Goal: Transaction & Acquisition: Purchase product/service

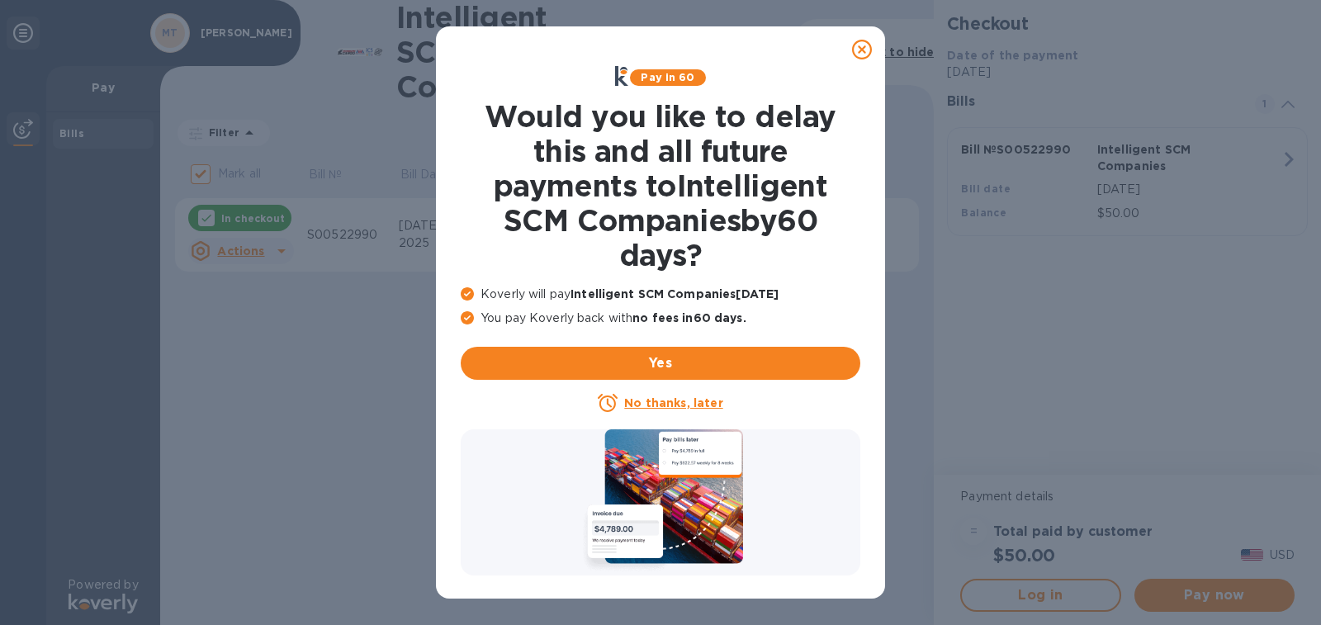
click at [674, 405] on u "No thanks, later" at bounding box center [673, 402] width 98 height 13
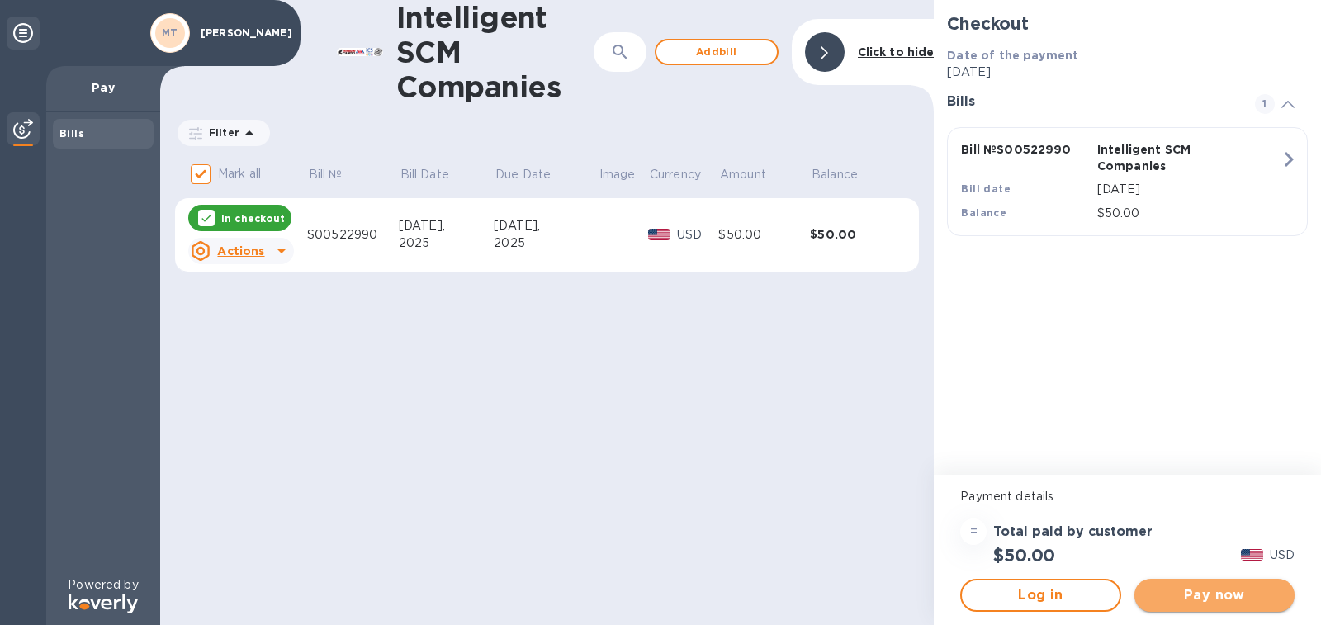
click at [1229, 605] on button "Pay now" at bounding box center [1214, 595] width 160 height 33
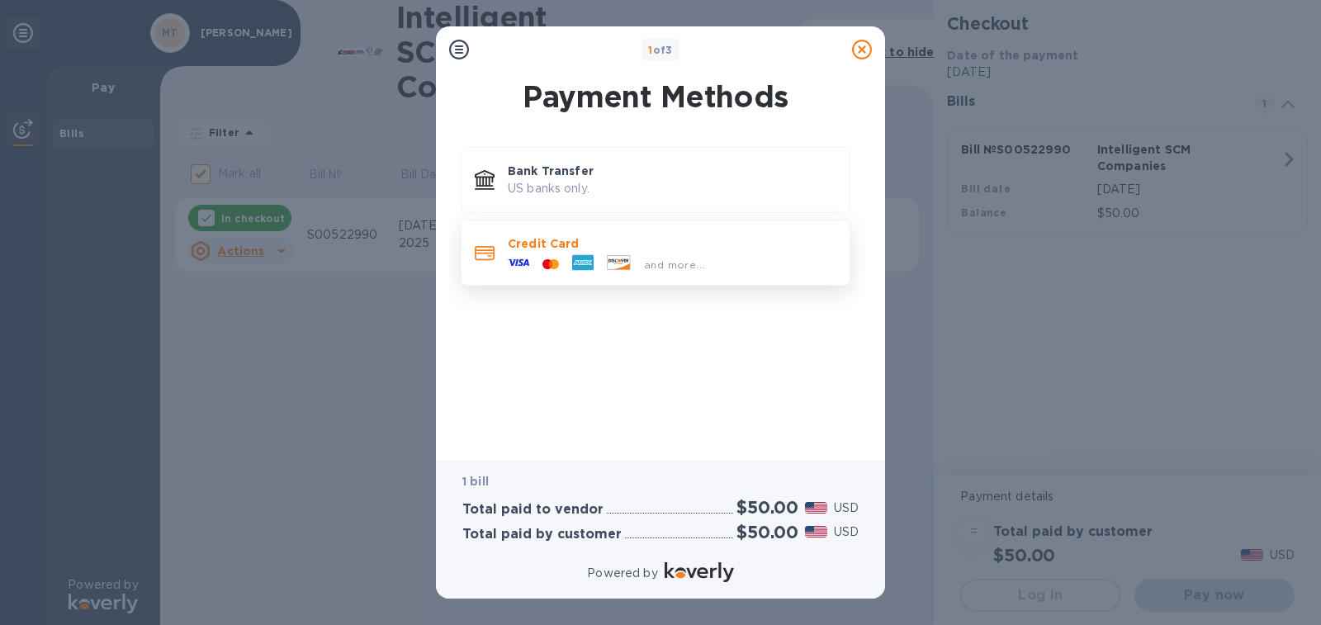
click at [570, 257] on div at bounding box center [583, 264] width 35 height 25
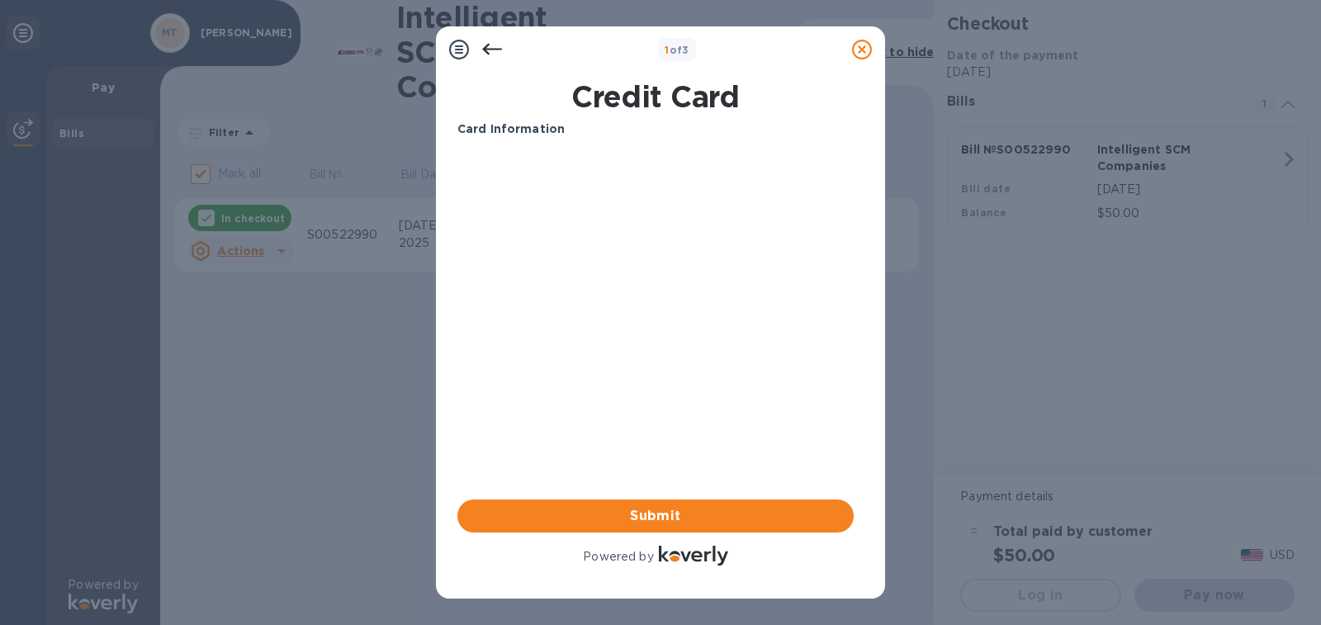
click at [288, 236] on div "1 of 3 Credit Card Card Information Your browser does not support iframes Submi…" at bounding box center [660, 312] width 1321 height 625
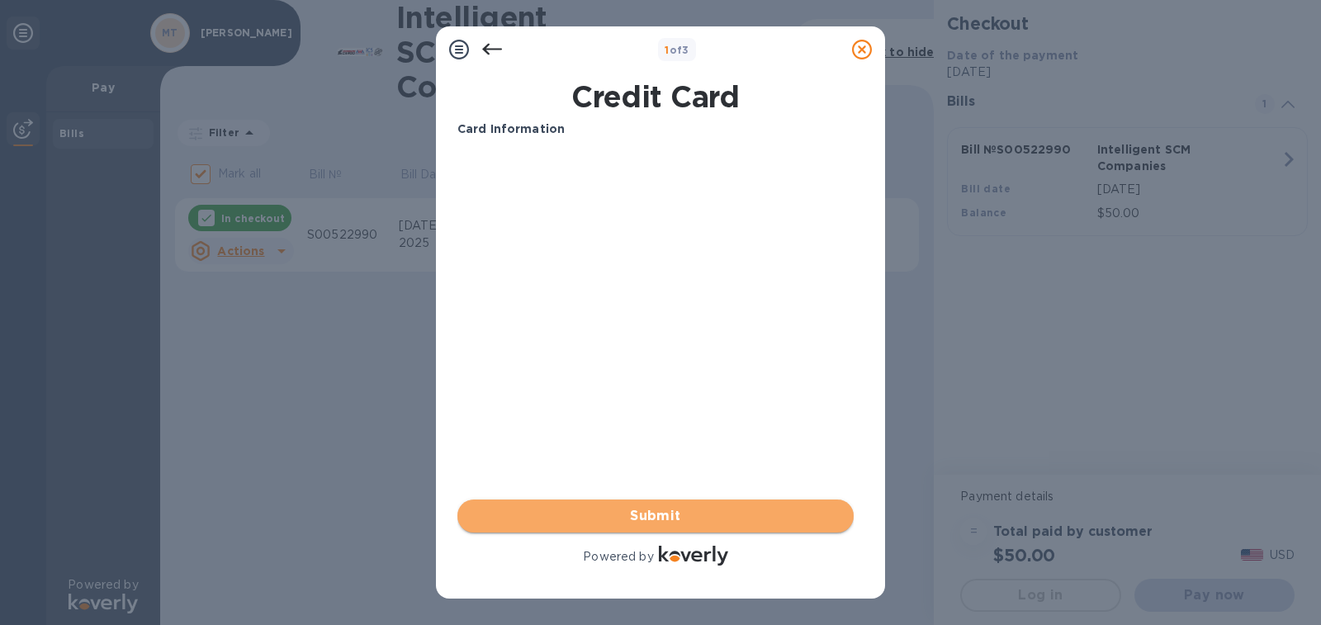
click at [589, 516] on span "Submit" at bounding box center [656, 516] width 370 height 20
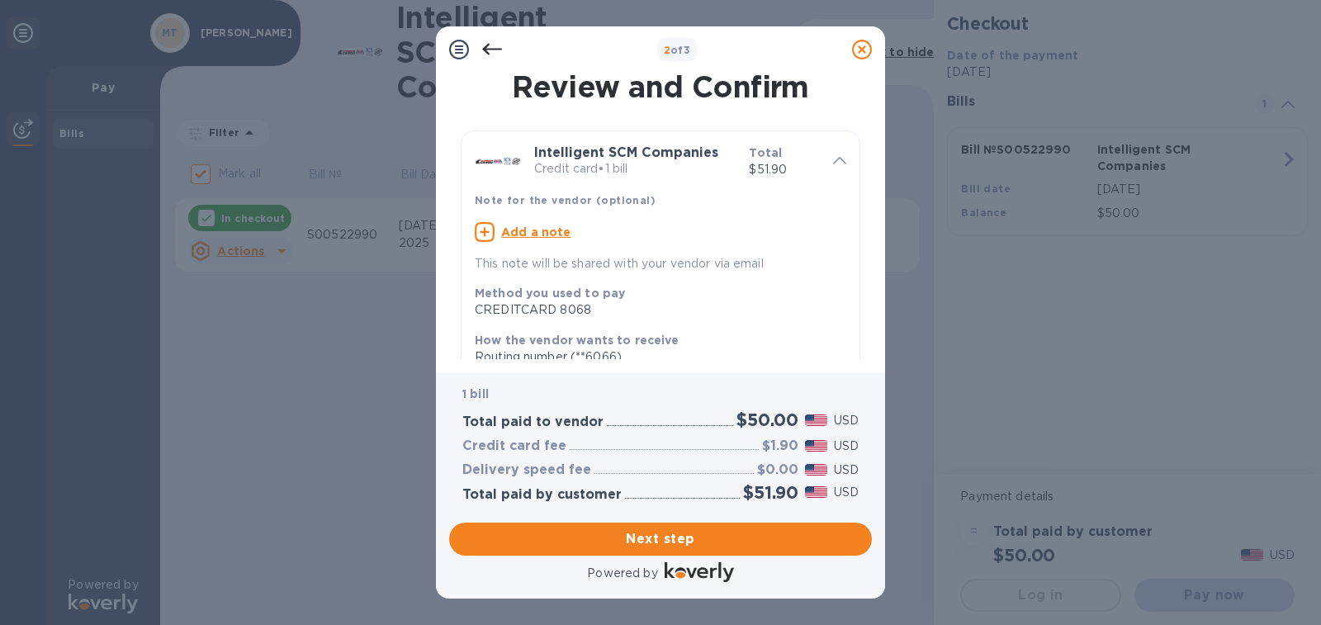
click at [543, 233] on u "Add a note" at bounding box center [536, 231] width 70 height 13
click at [753, 193] on div "Note for the vendor (optional)" at bounding box center [660, 200] width 385 height 31
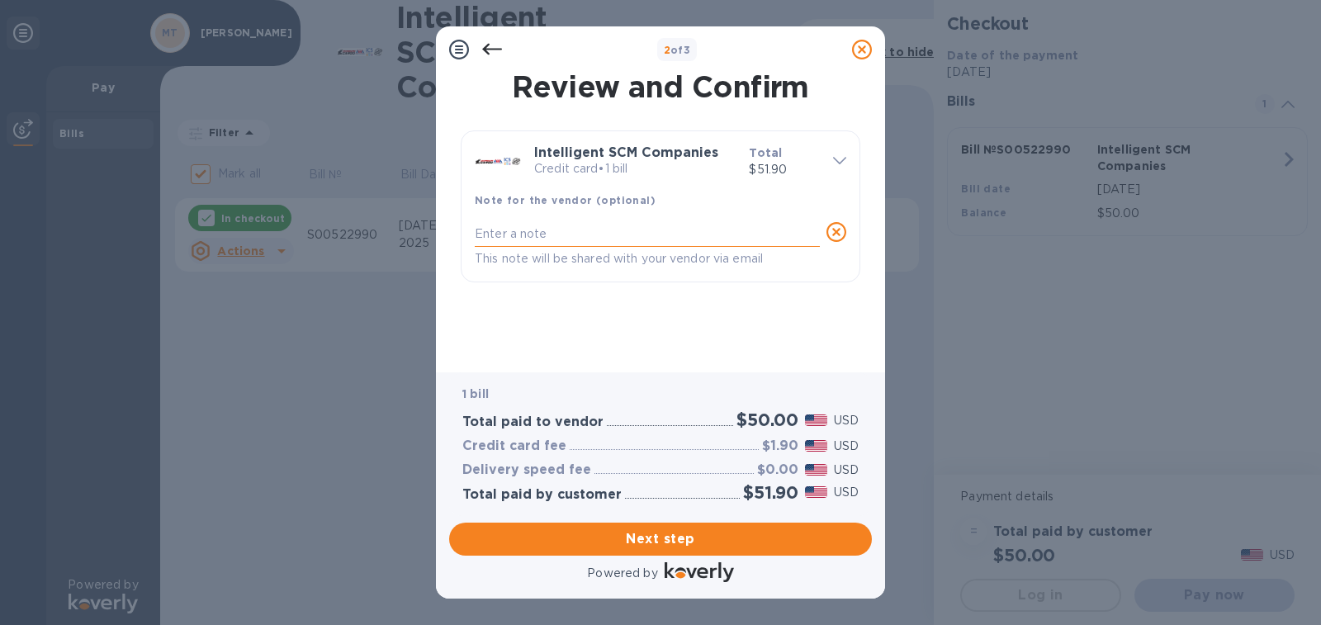
click at [598, 230] on textarea at bounding box center [647, 234] width 345 height 14
type textarea "Final Pmt for S00522990"
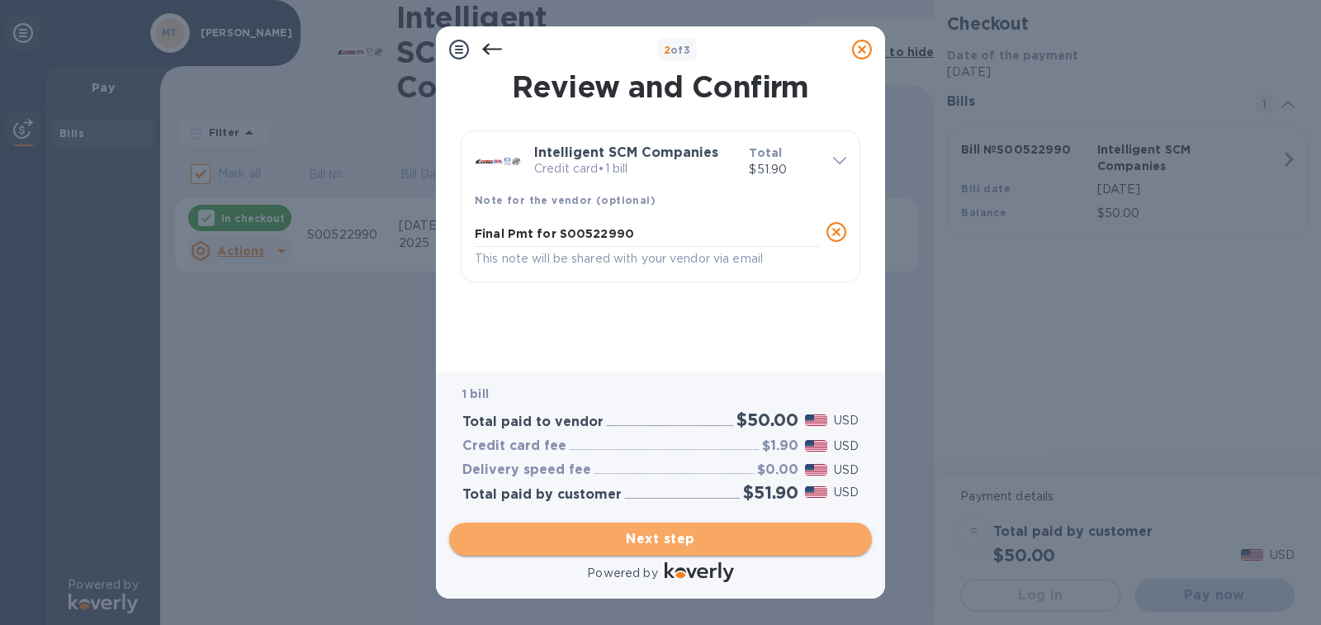
click at [631, 537] on span "Next step" at bounding box center [660, 539] width 396 height 20
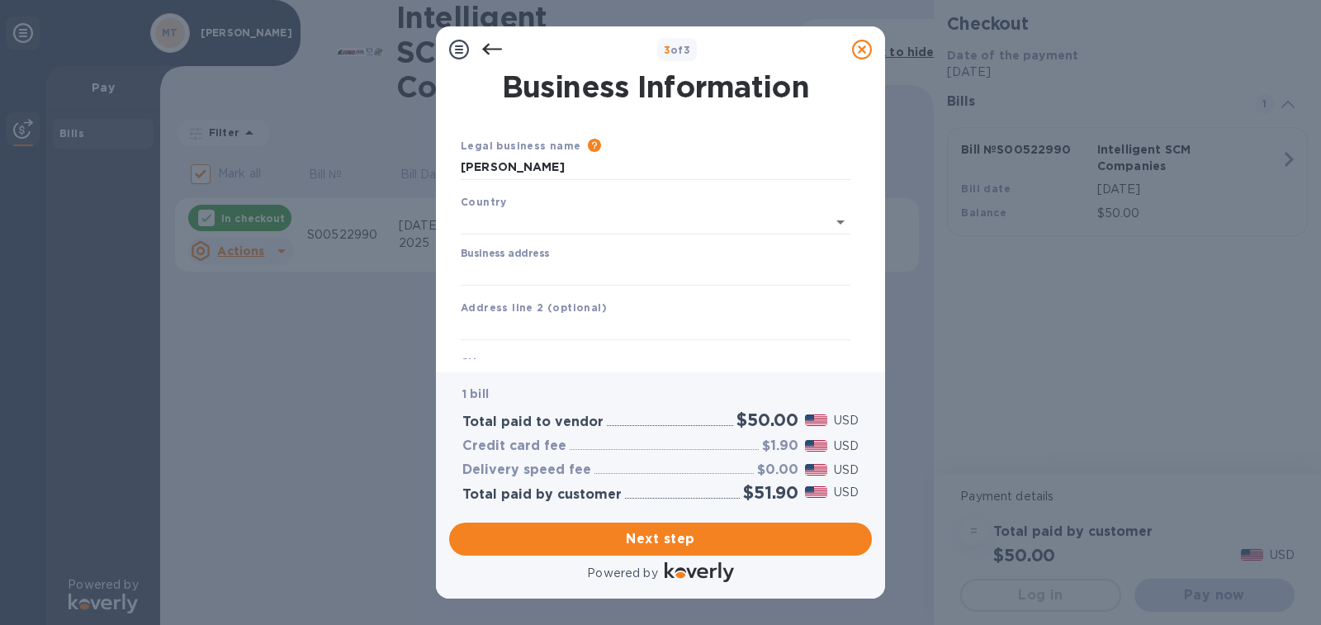
type input "[GEOGRAPHIC_DATA]"
click at [573, 265] on input "Business address" at bounding box center [656, 270] width 390 height 25
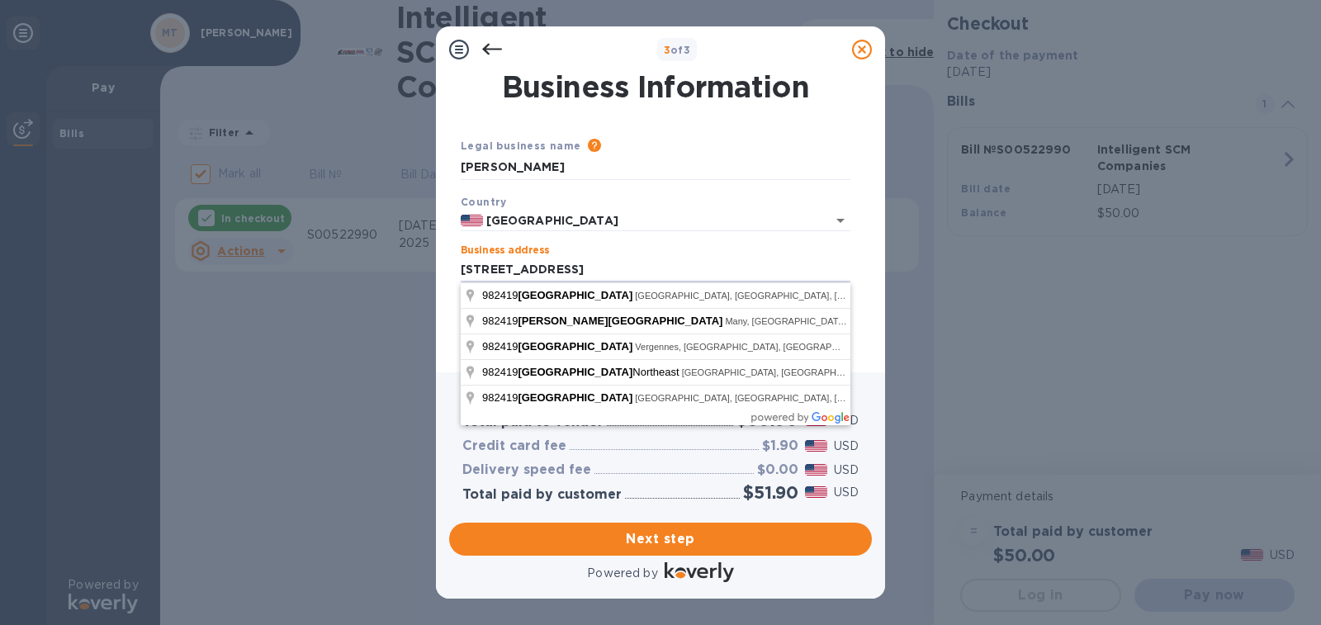
type input "[PERSON_NAME][GEOGRAPHIC_DATA]"
type input "LA"
type input "71449"
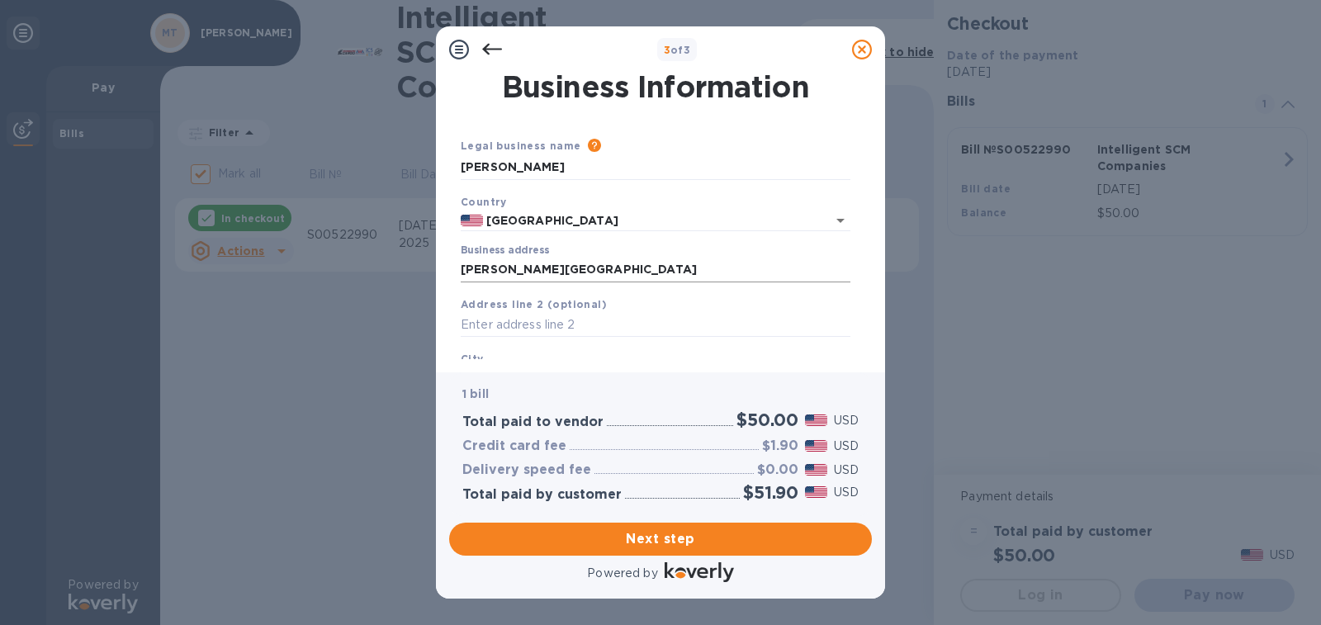
click at [578, 276] on input "[PERSON_NAME][GEOGRAPHIC_DATA]" at bounding box center [656, 270] width 390 height 25
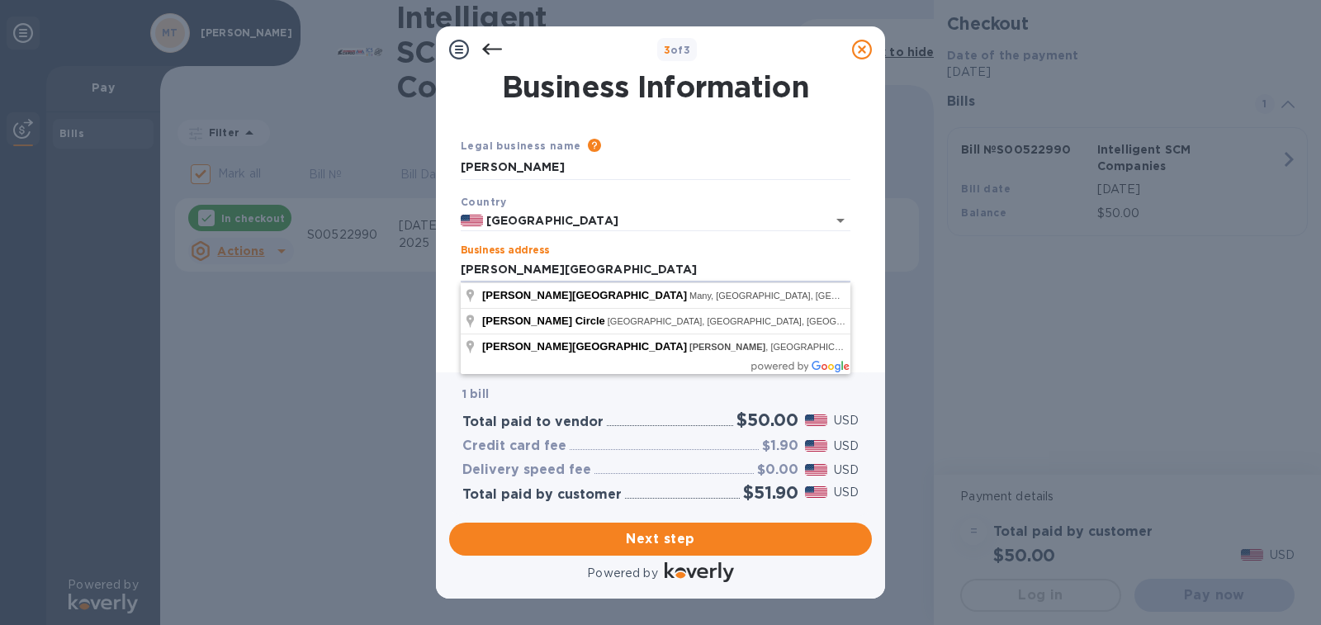
drag, startPoint x: 599, startPoint y: 272, endPoint x: 390, endPoint y: 277, distance: 209.7
click at [390, 277] on div "3 of 3 Business Information Legal business name Please provide the legal name t…" at bounding box center [660, 312] width 1321 height 625
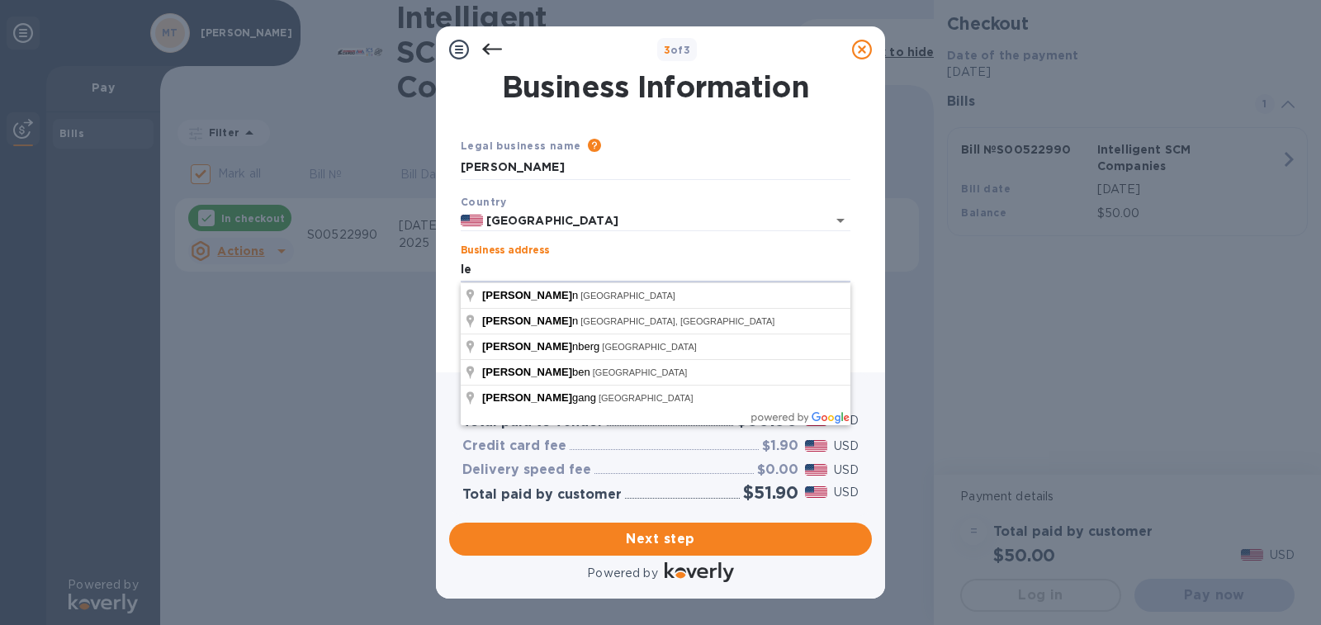
type input "l"
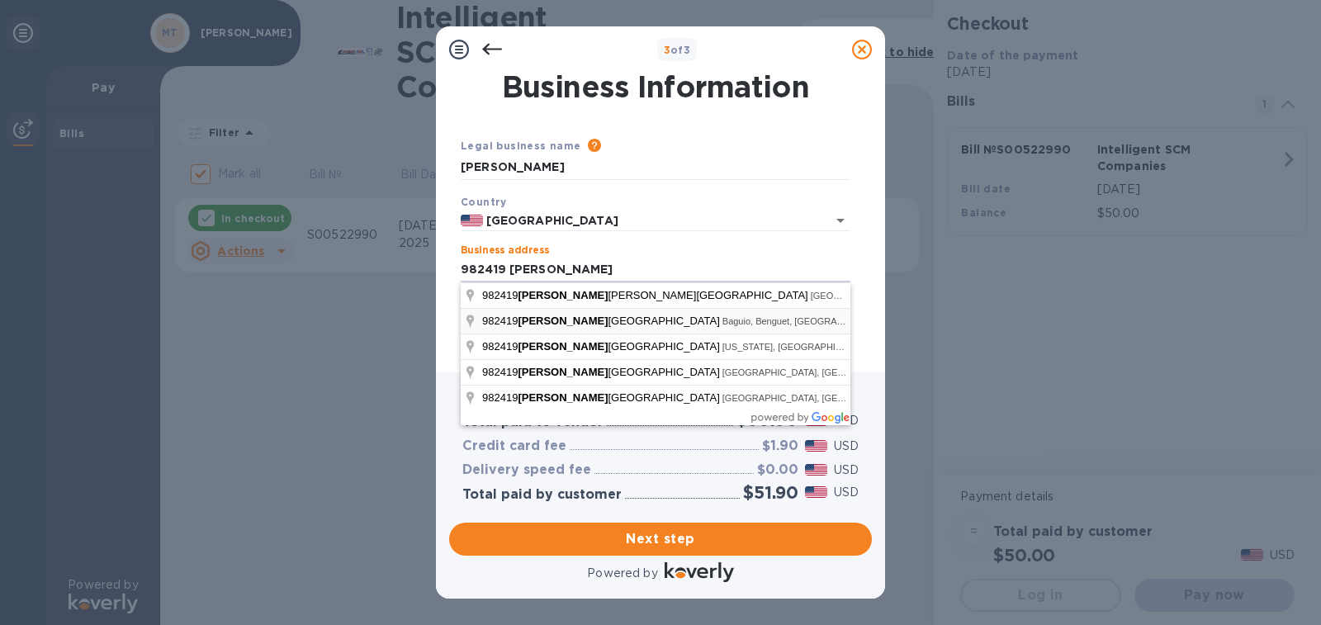
type input "[STREET_ADDRESS]"
click at [446, 294] on div "Business Information Legal business name Please provide the legal name that app…" at bounding box center [660, 223] width 449 height 300
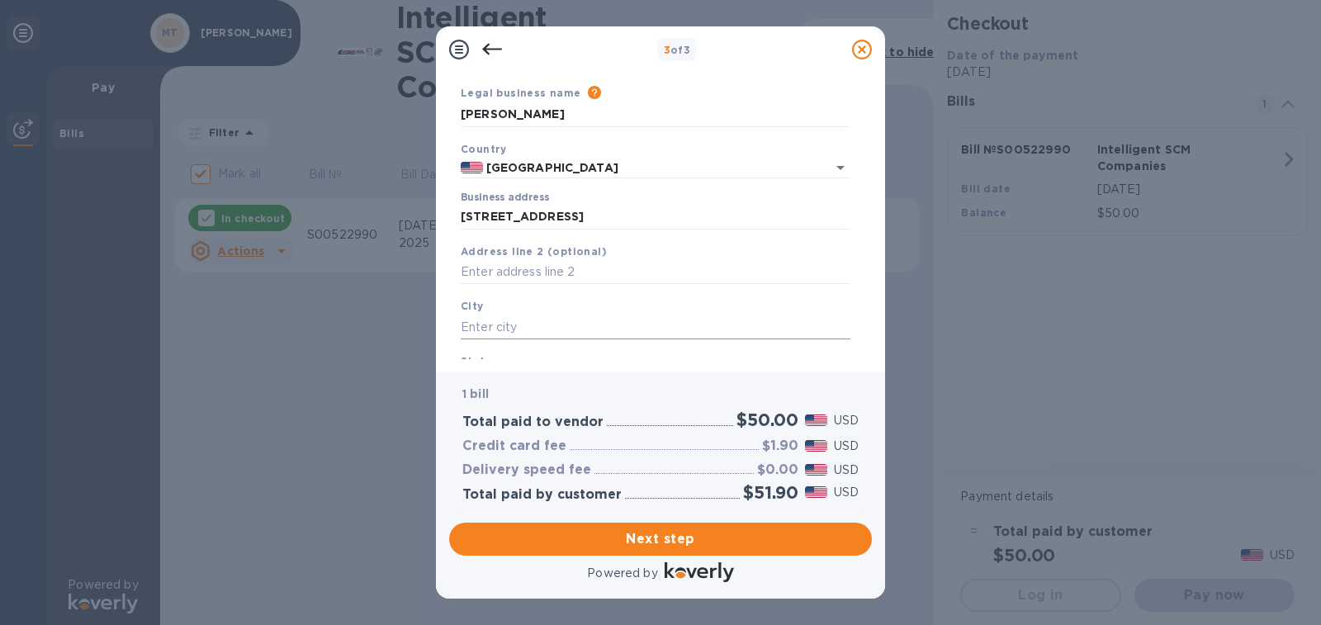
scroll to position [83, 0]
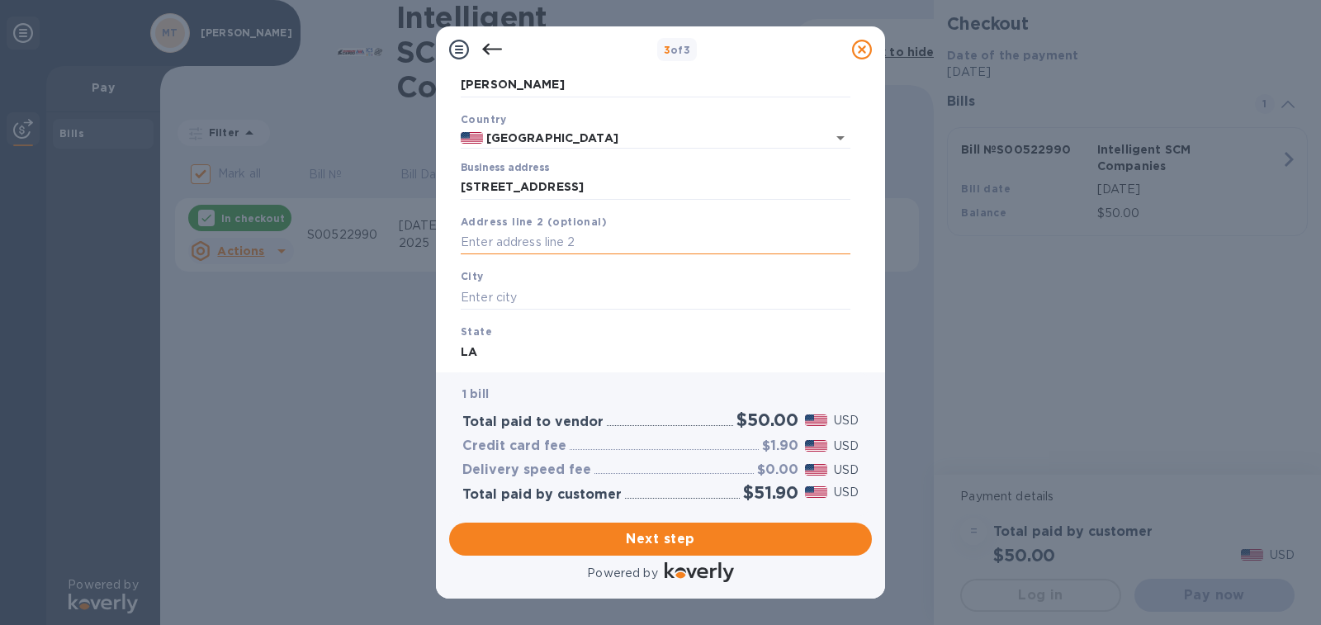
click at [530, 241] on input "text" at bounding box center [656, 242] width 390 height 25
click at [506, 295] on input "text" at bounding box center [656, 297] width 390 height 25
type input "Pago Pago"
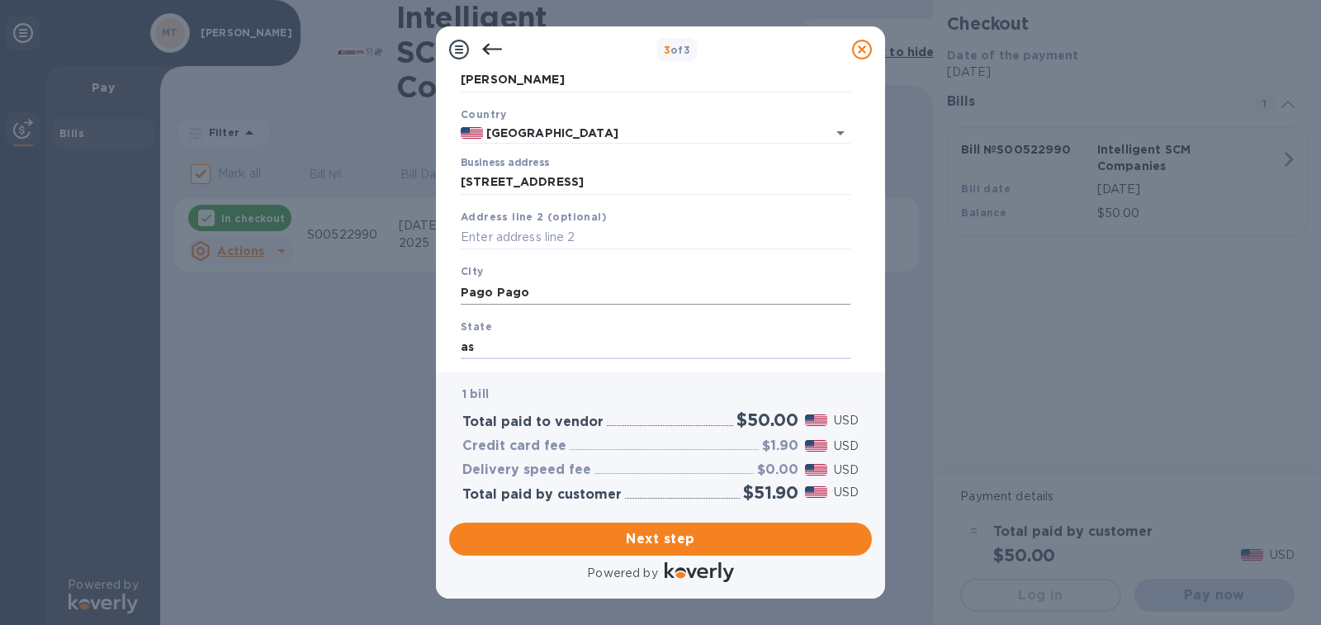
type input "a"
type input "AS"
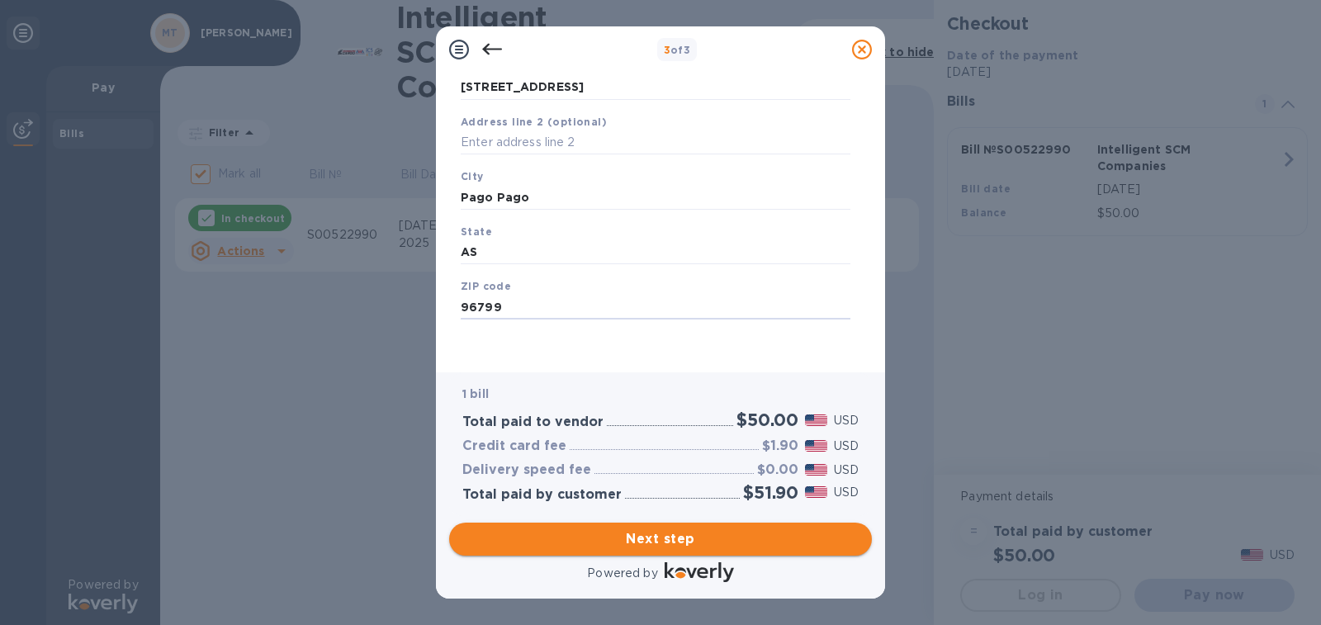
type input "96799"
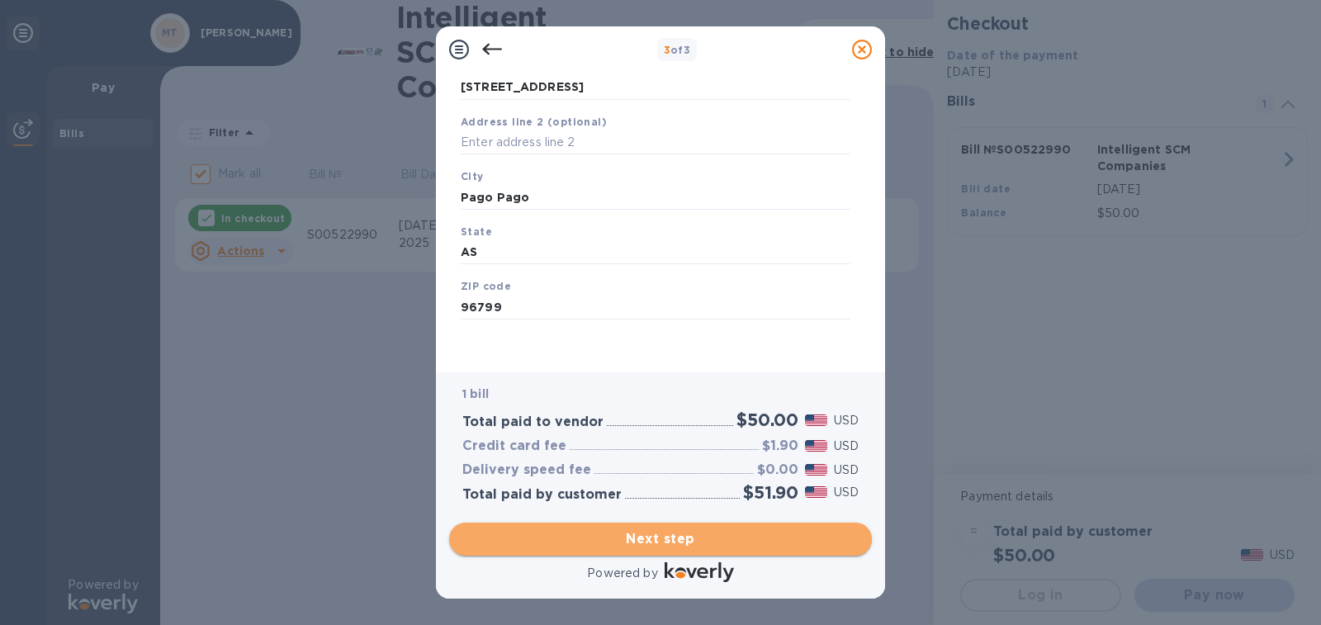
click at [651, 537] on span "Next step" at bounding box center [660, 539] width 396 height 20
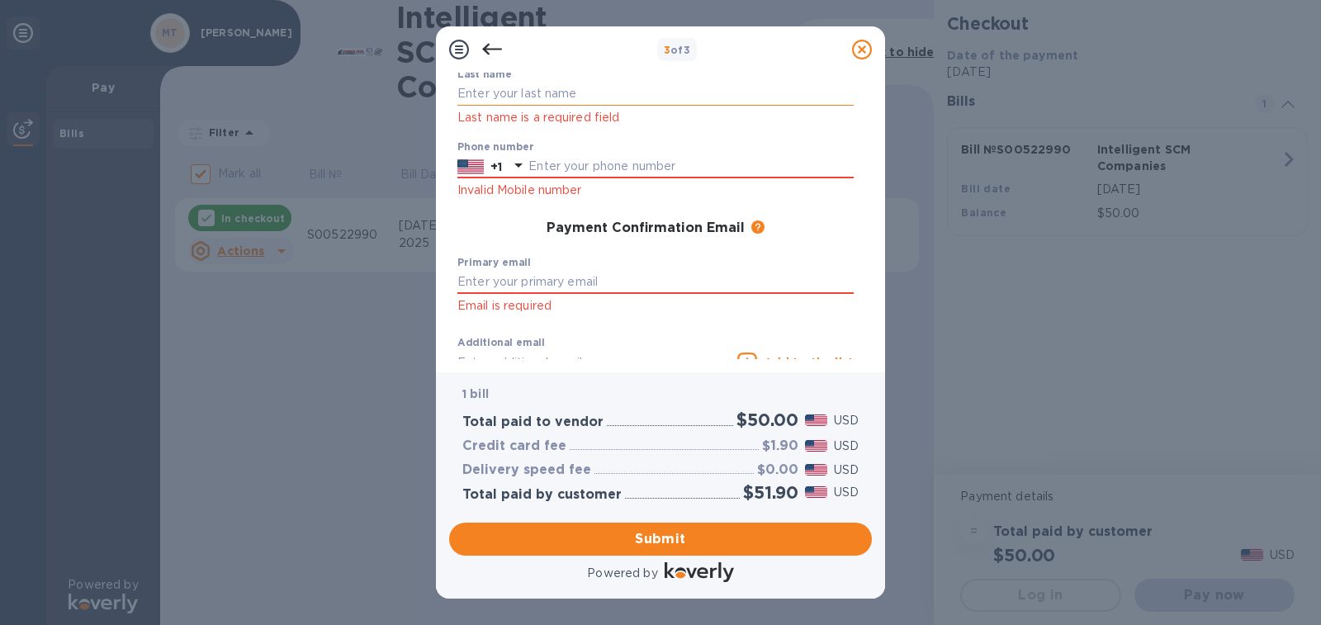
click at [511, 99] on input "text" at bounding box center [655, 94] width 396 height 25
type input "Tuifatu"
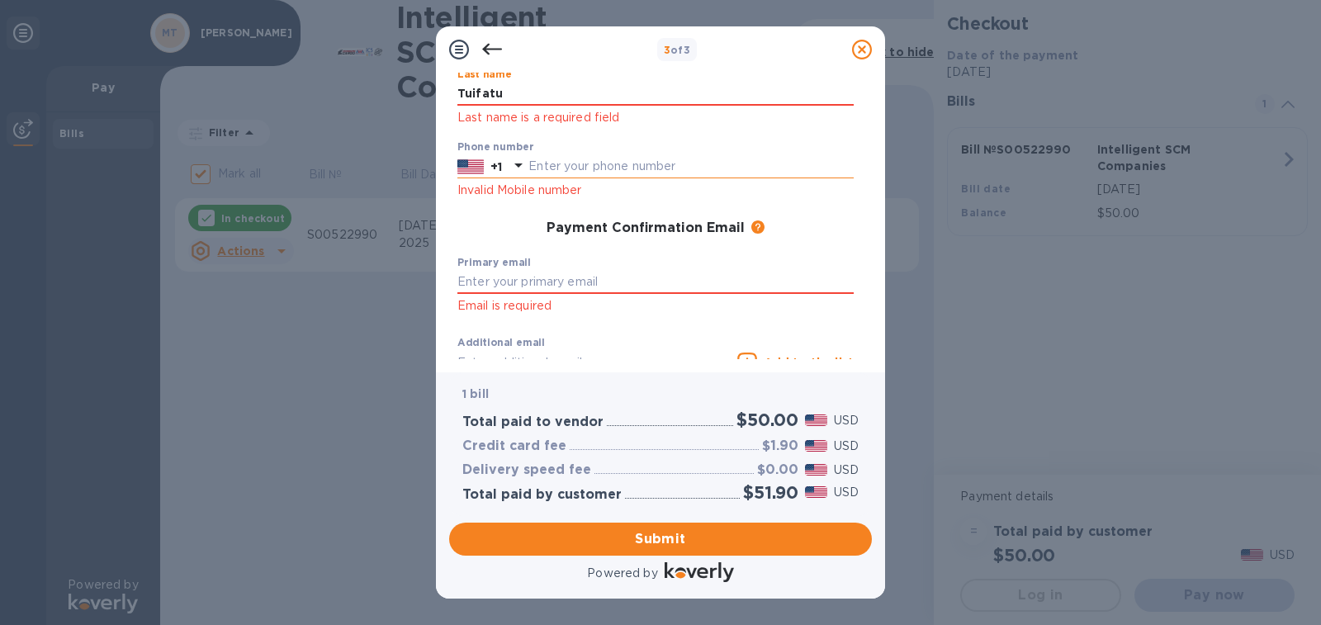
scroll to position [100, 0]
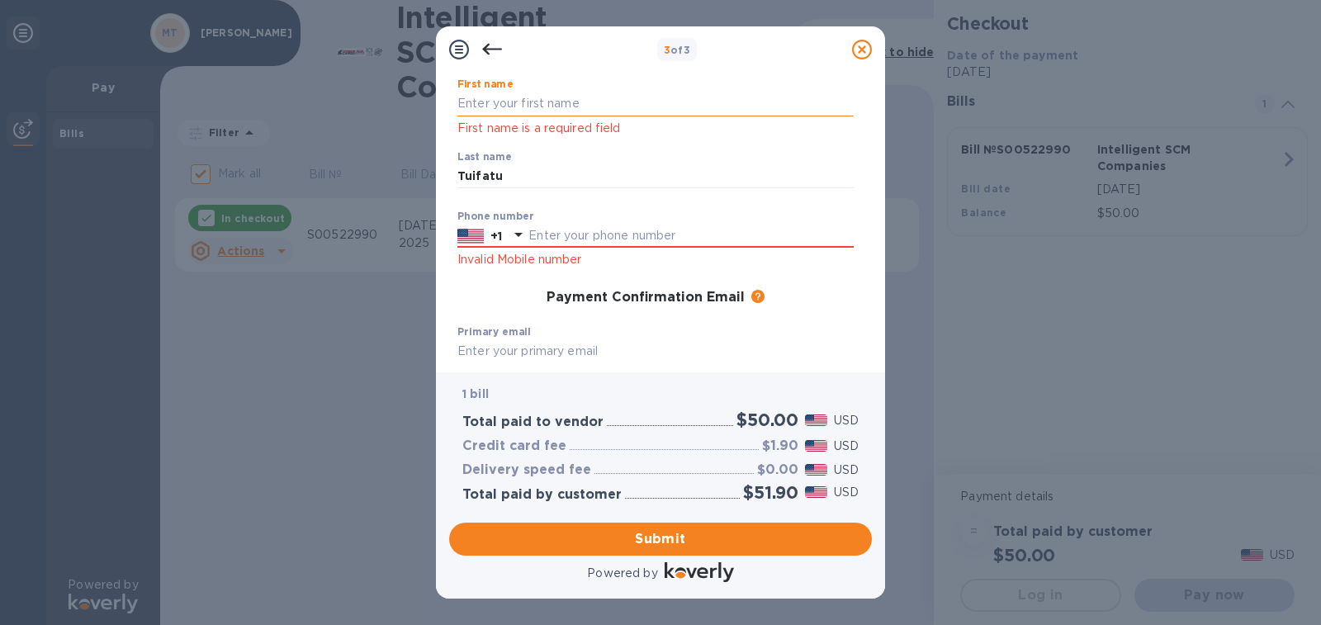
click at [509, 106] on input "text" at bounding box center [655, 104] width 396 height 25
type input "Ruta J"
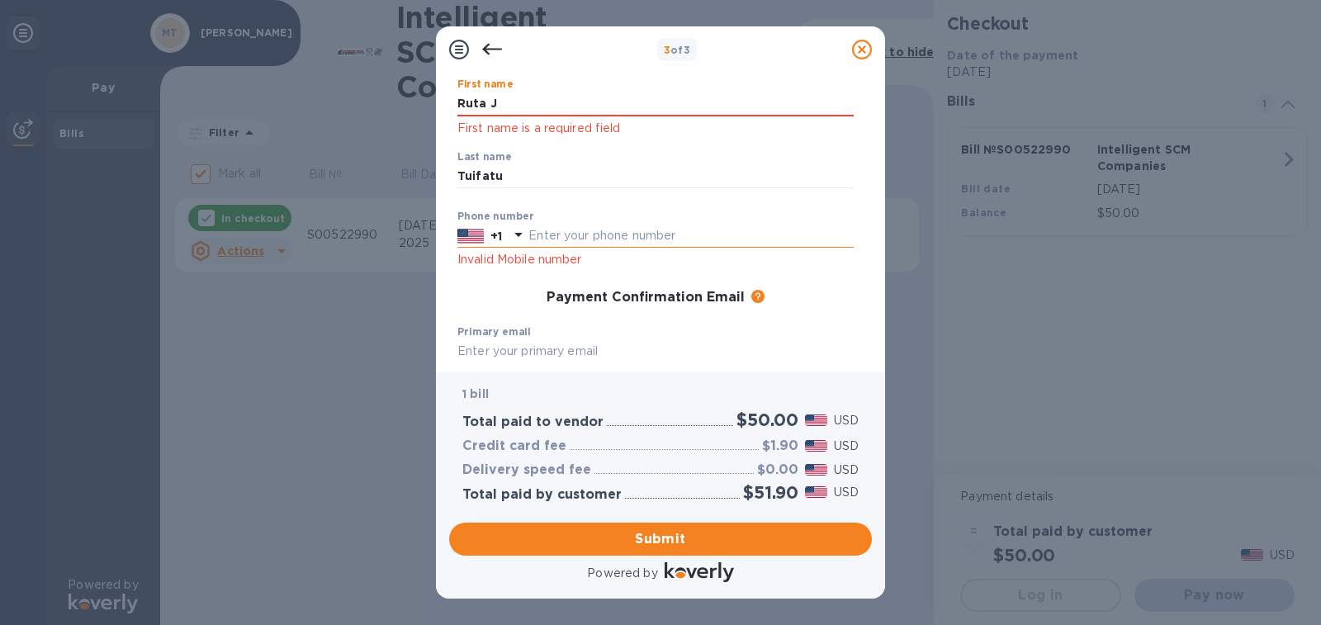
click at [541, 236] on div "Phone number +1 Invalid Mobile number" at bounding box center [655, 240] width 396 height 59
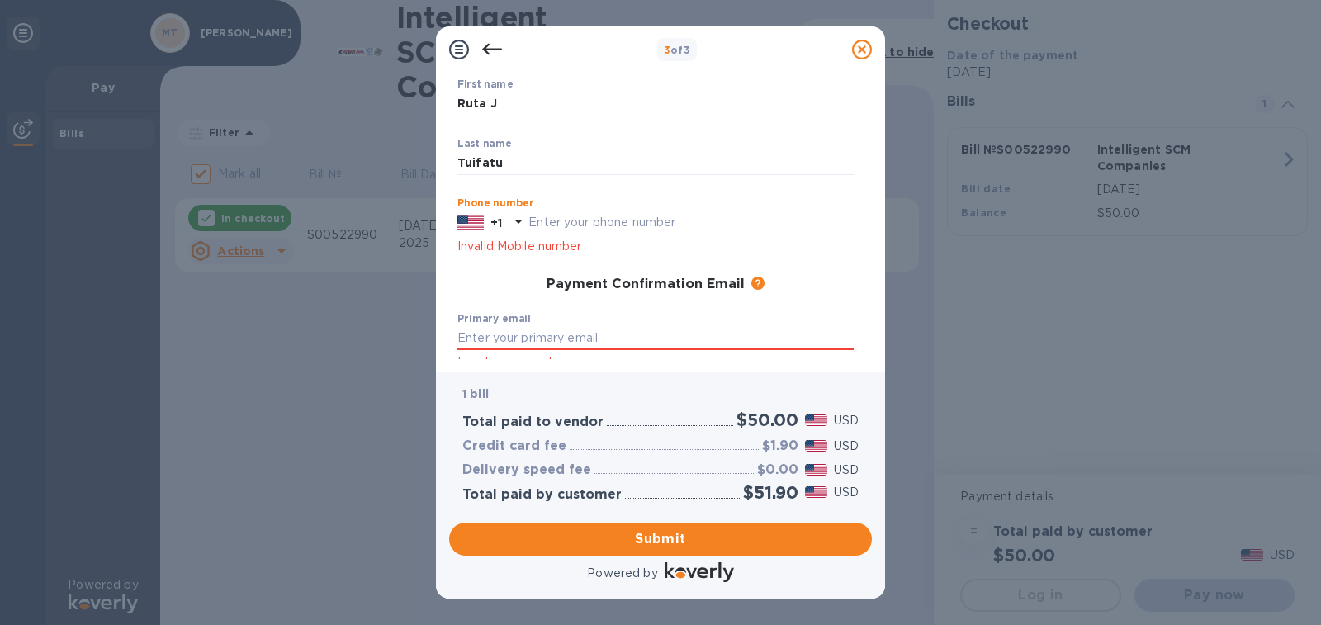
click at [490, 224] on div "+1" at bounding box center [496, 222] width 18 height 23
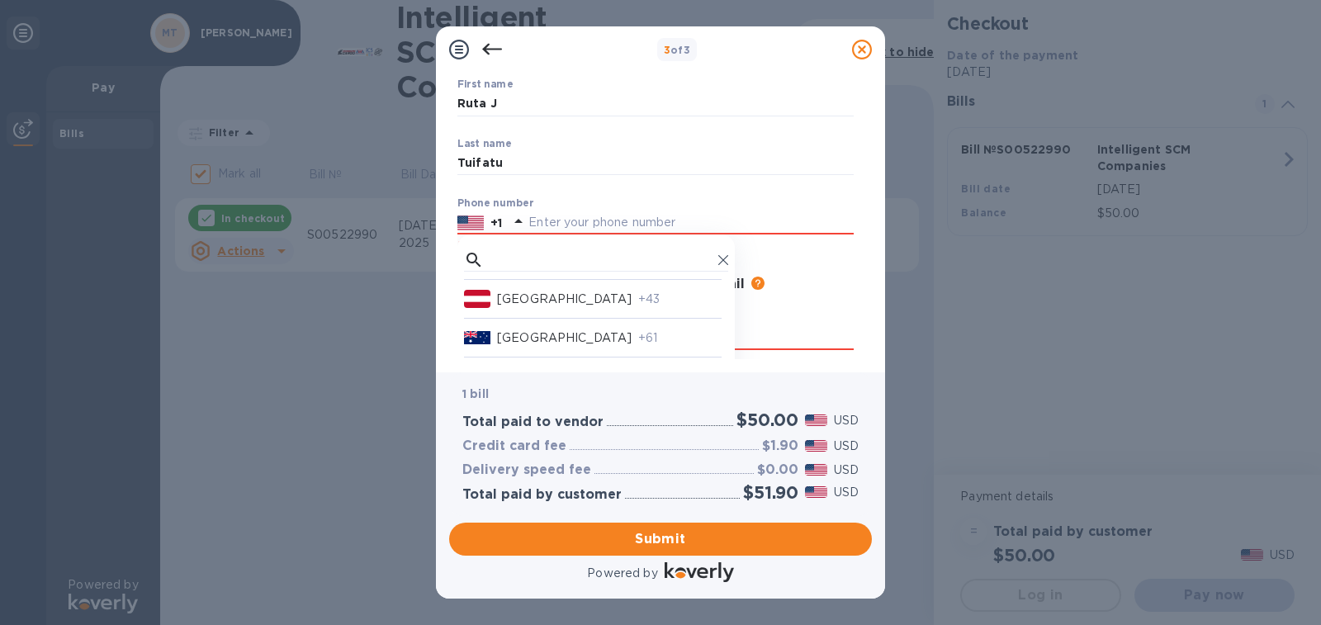
scroll to position [413, 0]
click at [561, 339] on p "[US_STATE]" at bounding box center [533, 342] width 73 height 17
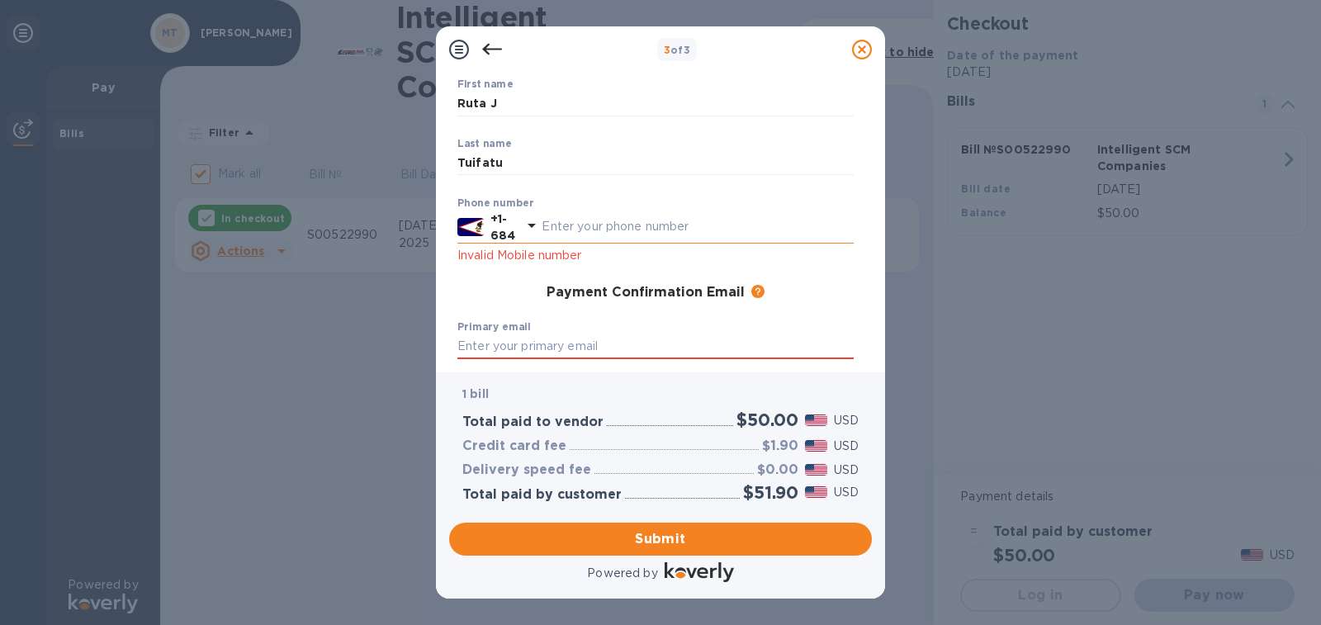
click at [581, 228] on input "text" at bounding box center [698, 227] width 312 height 25
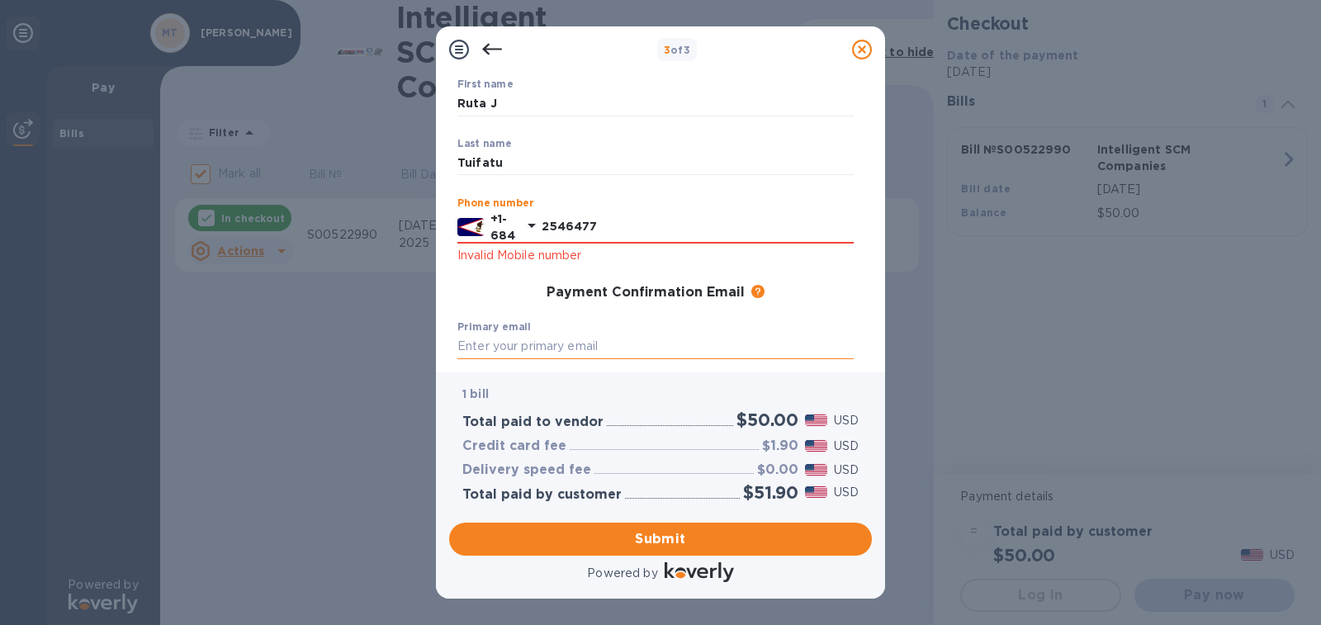
type input "2546477"
click at [516, 343] on input "text" at bounding box center [655, 346] width 396 height 25
type input "[EMAIL_ADDRESS][DOMAIN_NAME]"
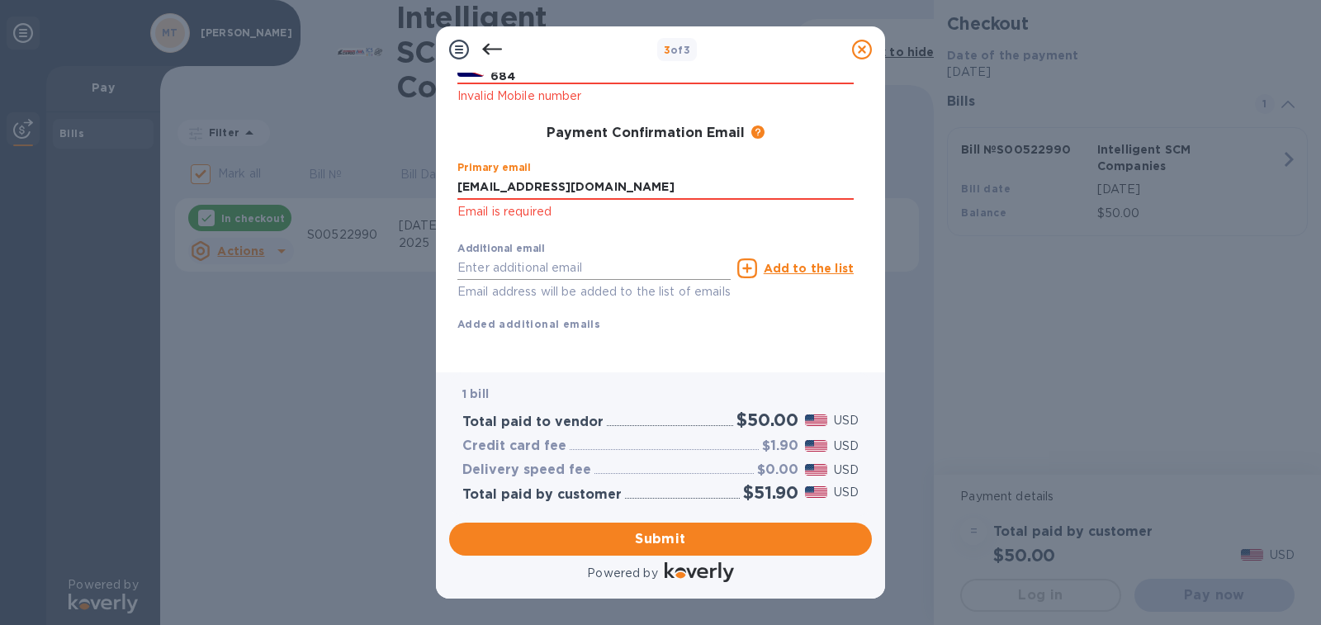
click at [535, 262] on div "Additional email Email address will be added to the list of emails" at bounding box center [593, 272] width 273 height 59
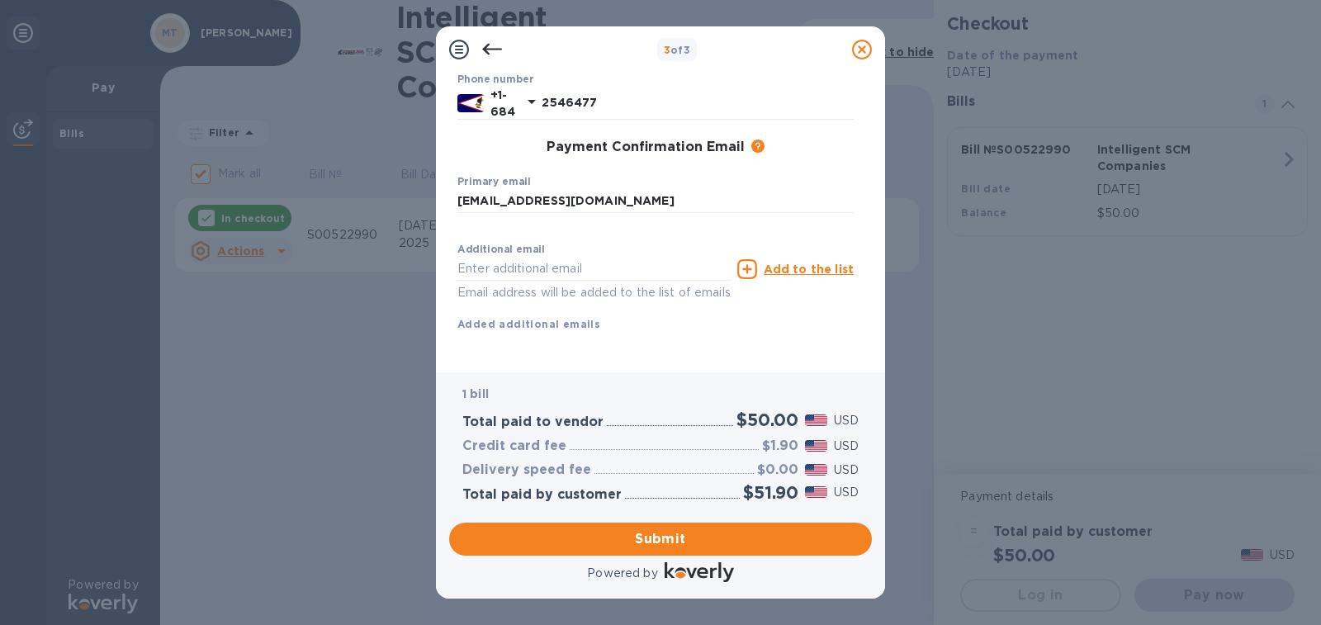
click at [797, 263] on u "Add to the list" at bounding box center [809, 269] width 90 height 13
click at [529, 263] on input "text" at bounding box center [593, 269] width 273 height 25
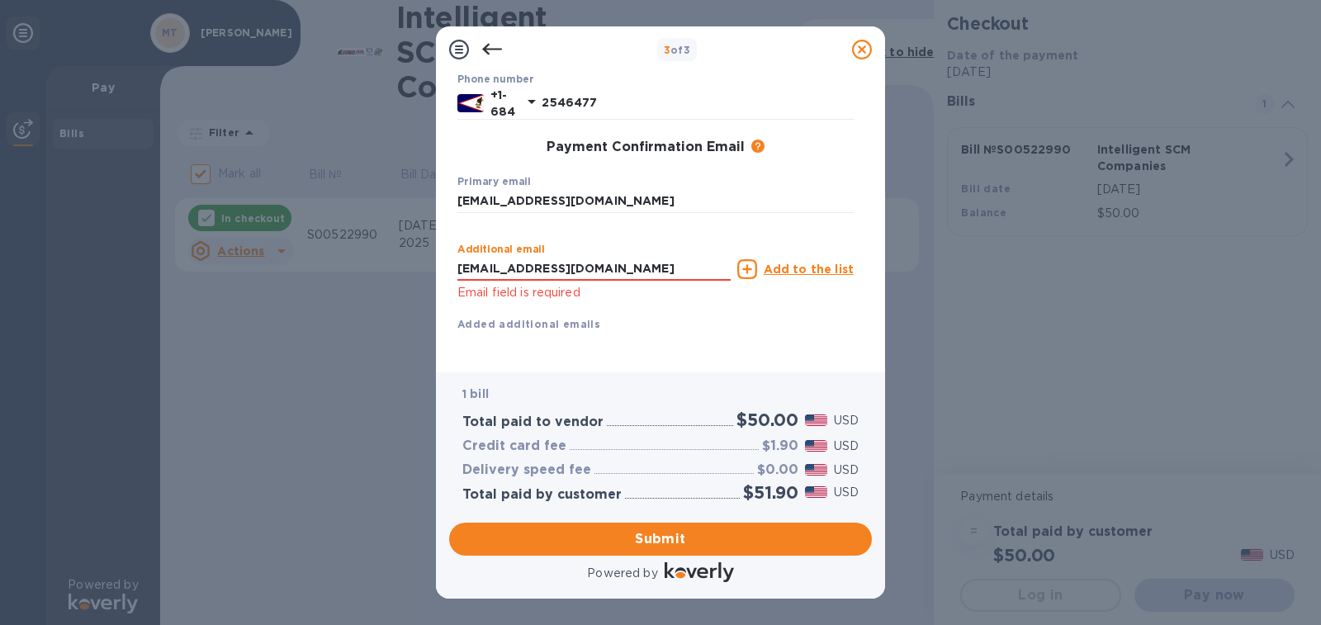
type input "[EMAIL_ADDRESS][DOMAIN_NAME]"
click at [805, 269] on u "Add to the list" at bounding box center [809, 269] width 90 height 13
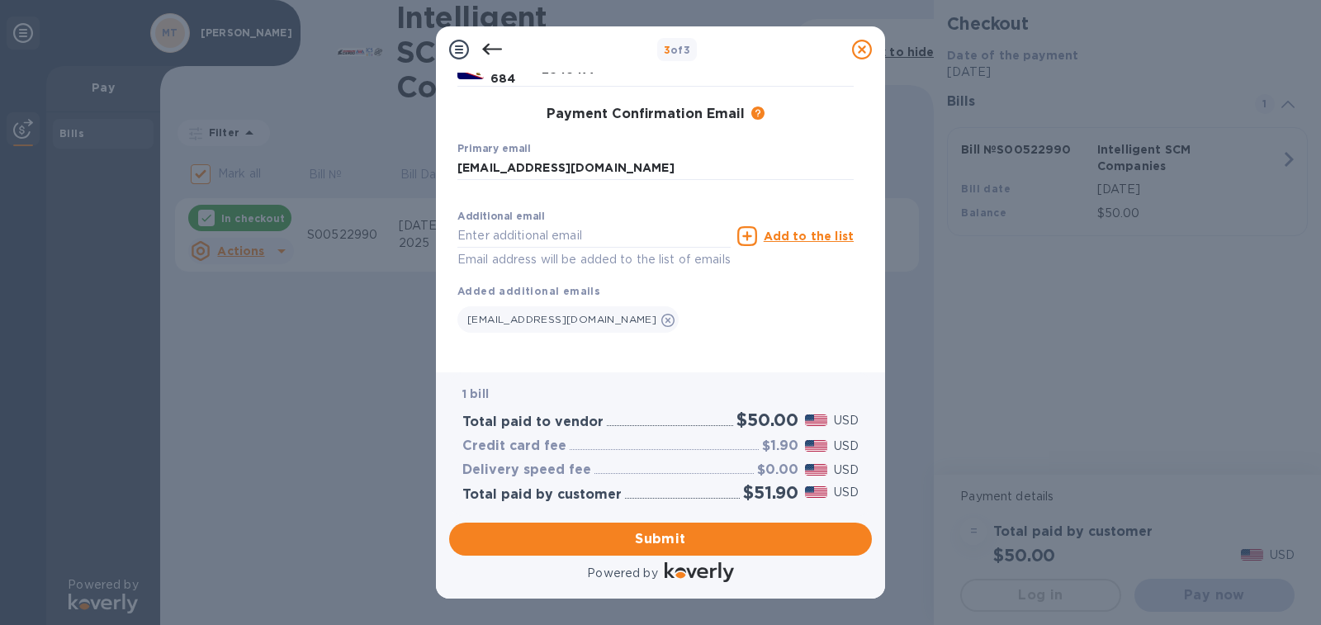
scroll to position [277, 0]
click at [750, 543] on span "Submit" at bounding box center [660, 539] width 396 height 20
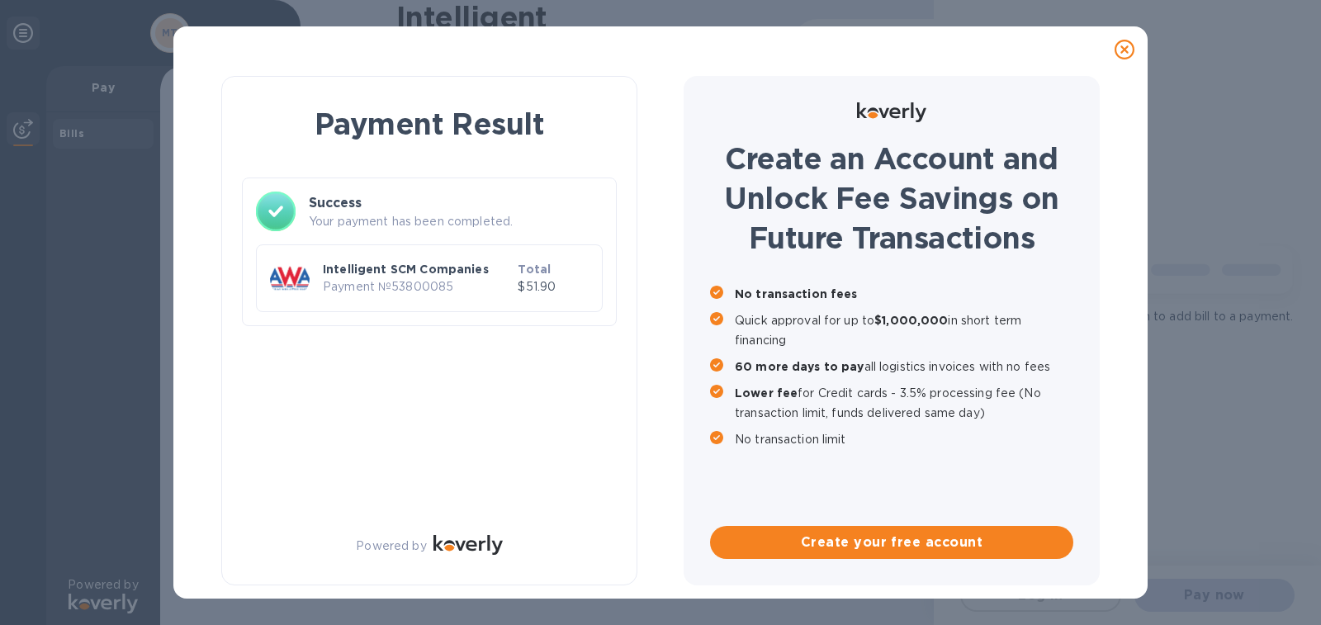
scroll to position [0, 0]
click at [1126, 45] on icon at bounding box center [1125, 50] width 20 height 20
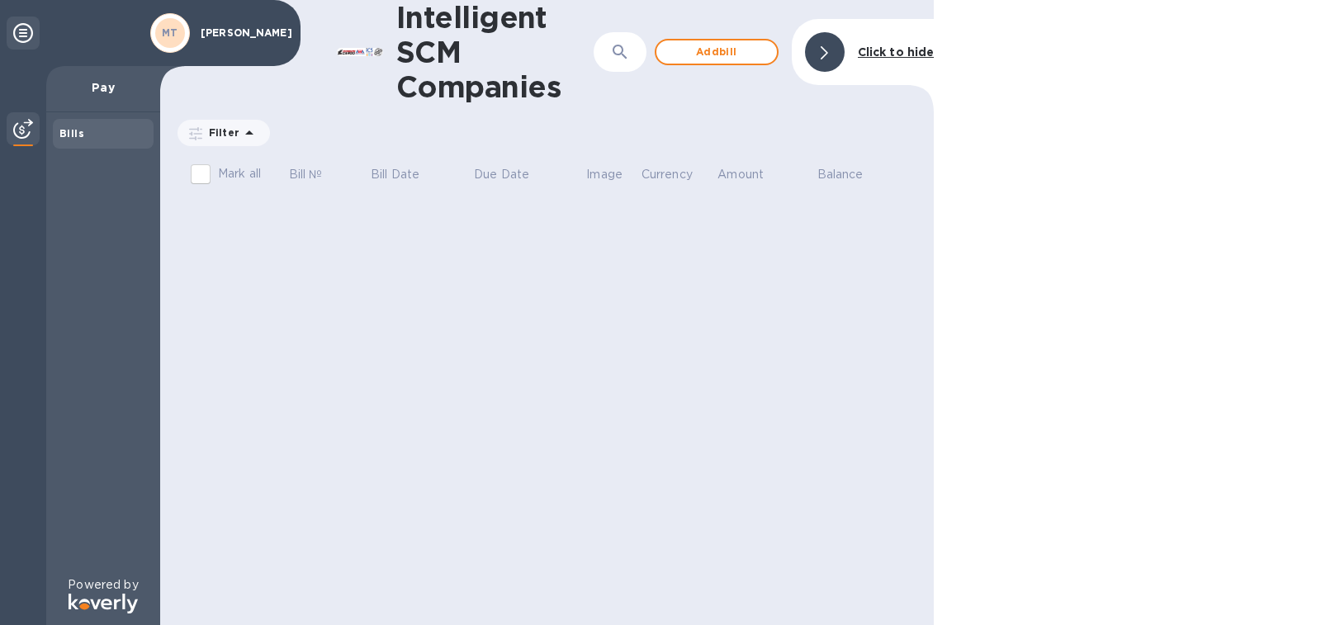
click at [92, 95] on p "Pay" at bounding box center [103, 87] width 88 height 17
drag, startPoint x: 92, startPoint y: 95, endPoint x: 81, endPoint y: 102, distance: 13.1
click at [92, 96] on p "Pay" at bounding box center [103, 87] width 88 height 17
click at [3, 138] on div at bounding box center [23, 345] width 46 height 559
click at [10, 132] on div at bounding box center [23, 130] width 33 height 36
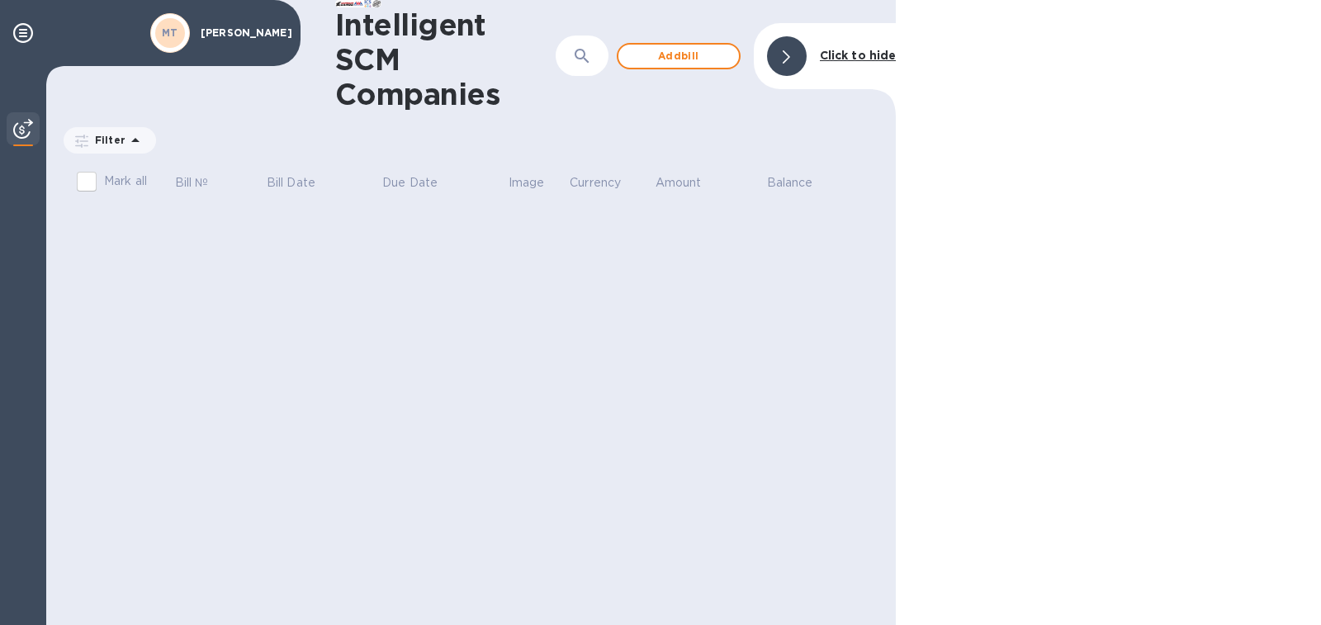
click at [10, 132] on div at bounding box center [23, 130] width 33 height 36
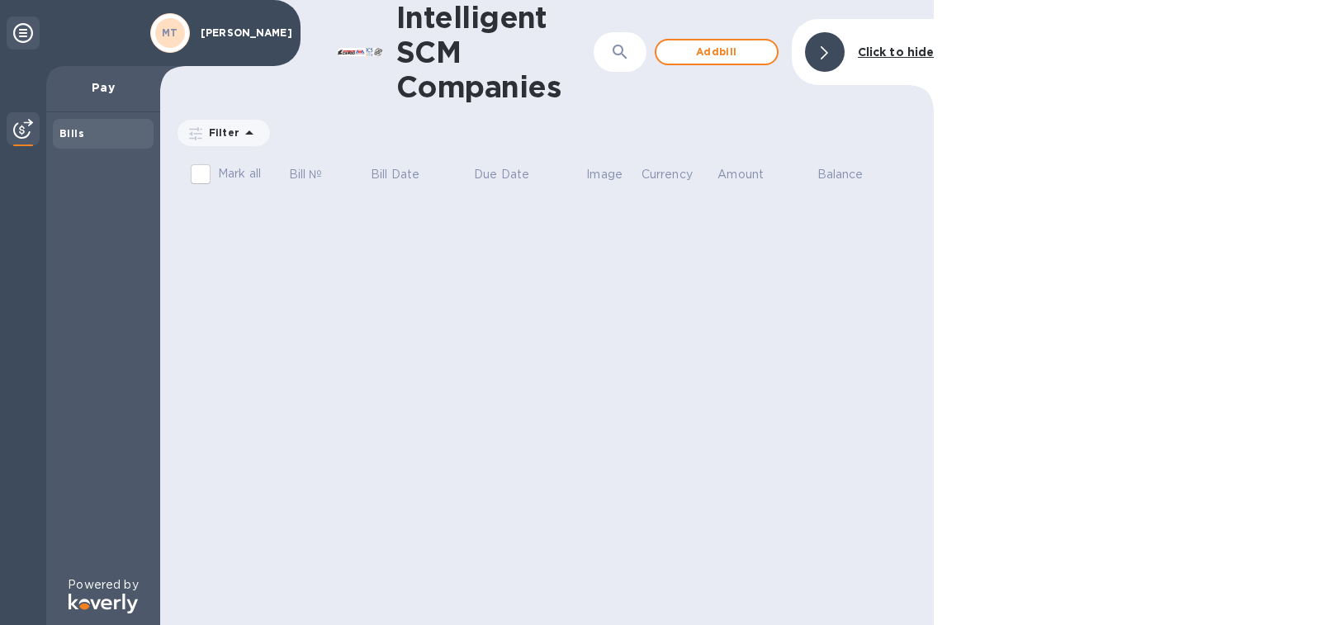
click at [16, 131] on img at bounding box center [23, 129] width 20 height 20
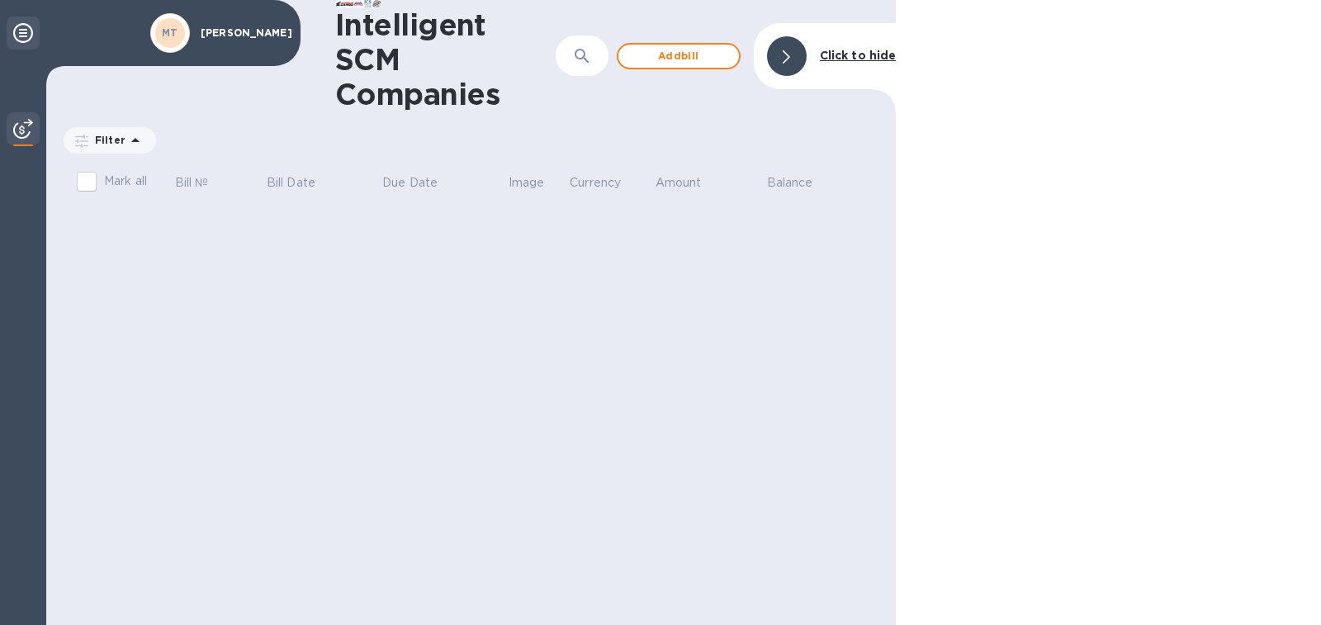
click at [21, 29] on icon at bounding box center [23, 33] width 20 height 20
click at [18, 35] on icon at bounding box center [23, 33] width 20 height 20
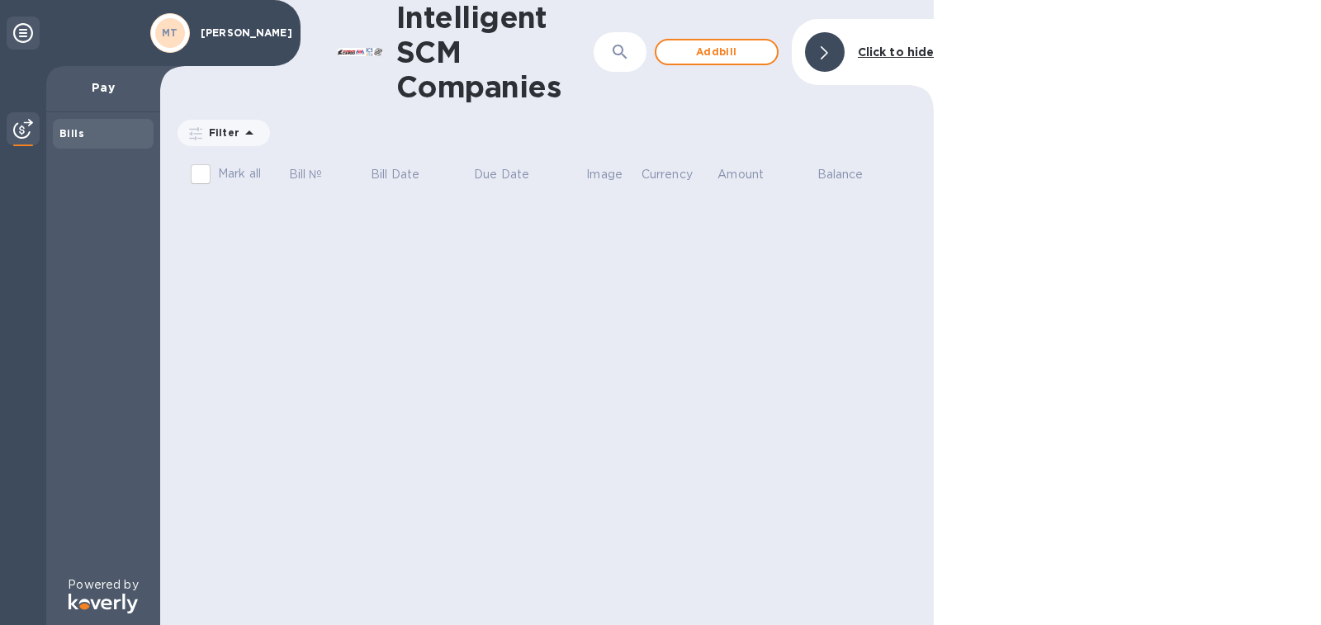
click at [18, 35] on icon at bounding box center [23, 33] width 20 height 20
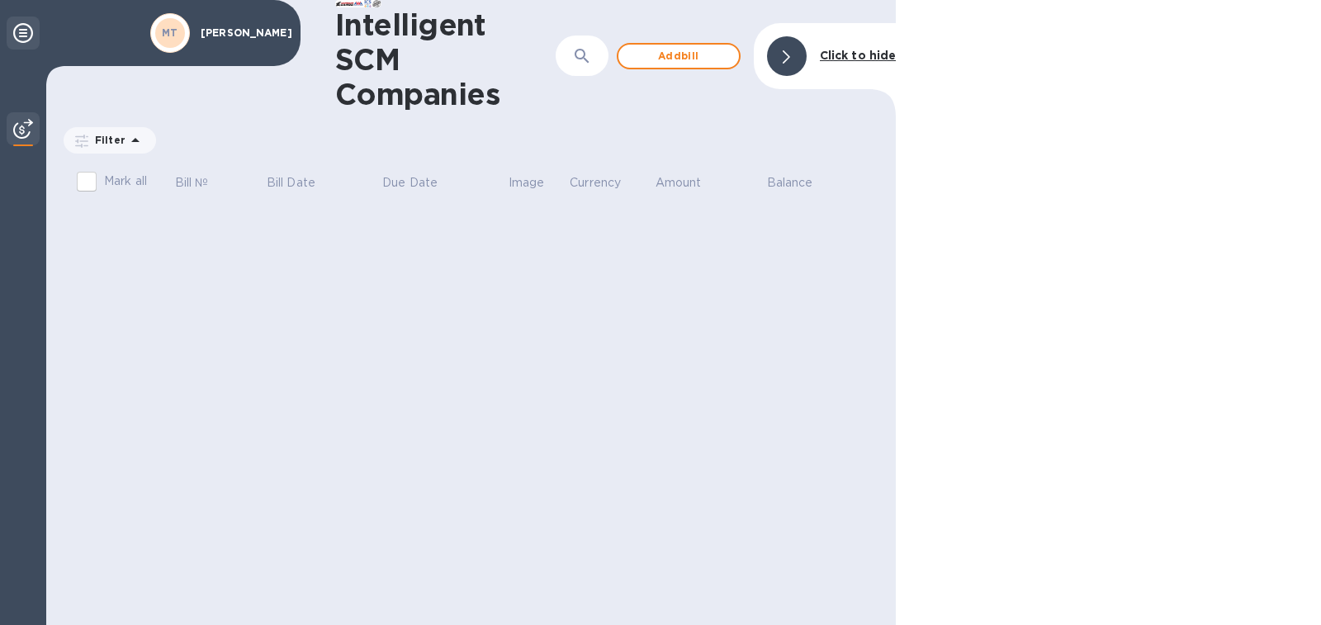
click at [18, 35] on icon at bounding box center [23, 33] width 20 height 20
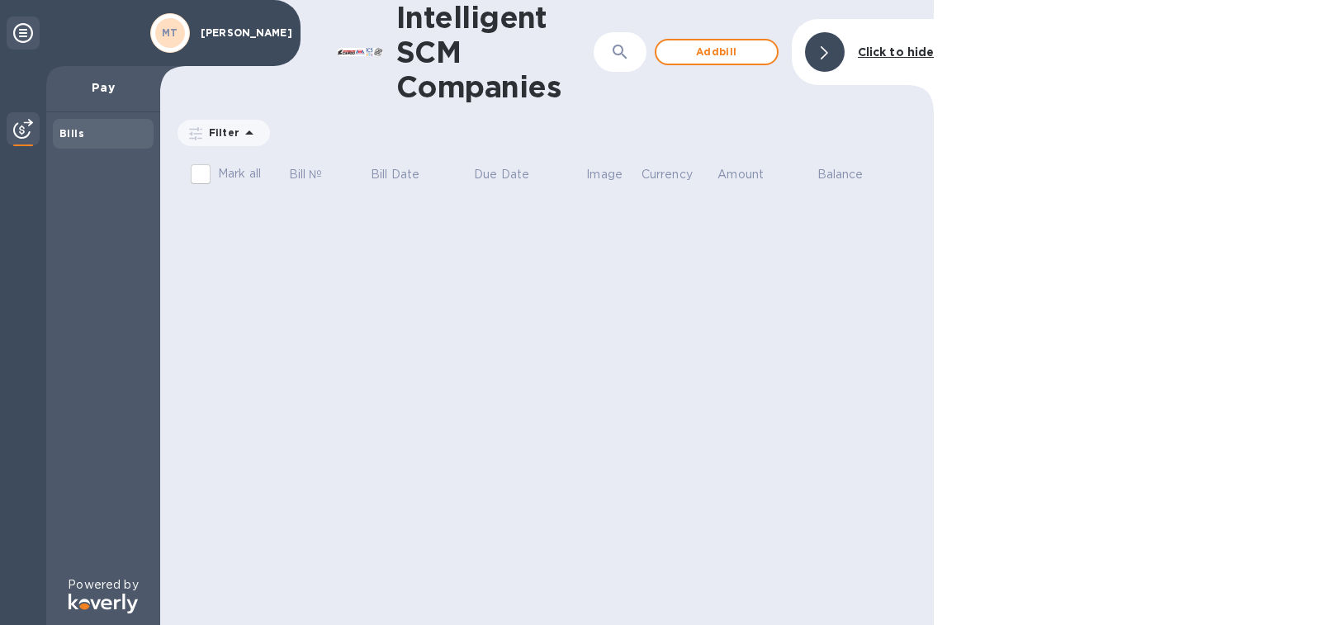
click at [828, 54] on icon at bounding box center [824, 52] width 7 height 13
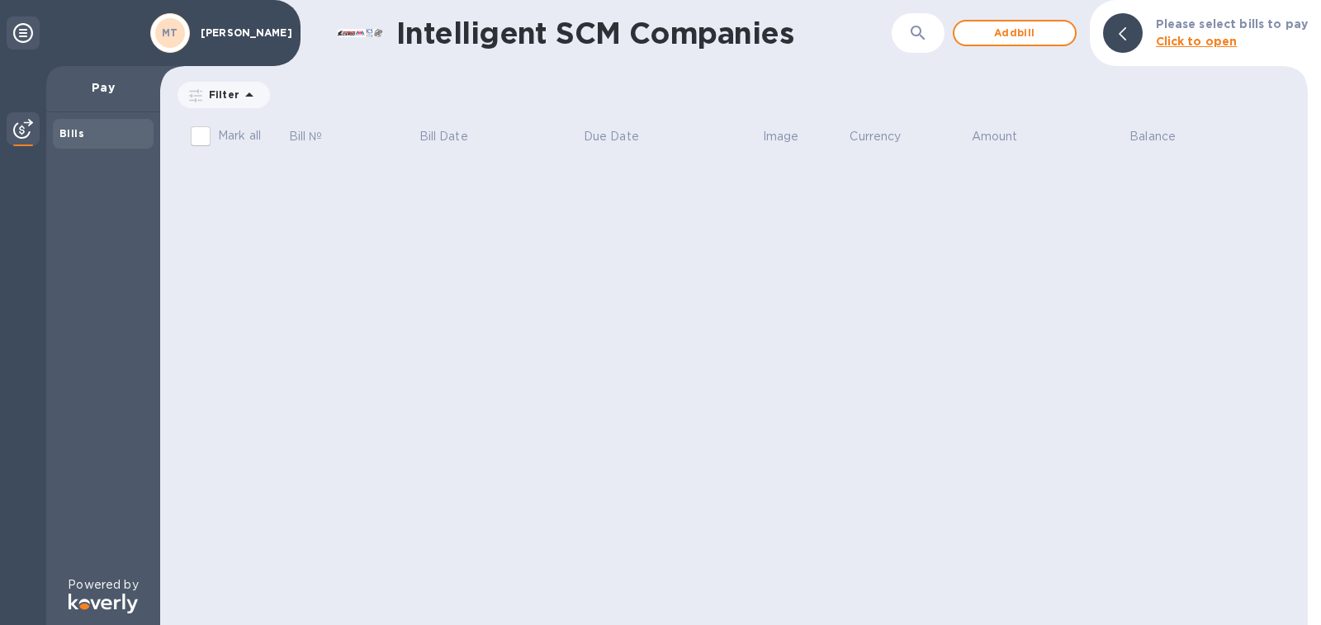
drag, startPoint x: 878, startPoint y: 140, endPoint x: 861, endPoint y: 141, distance: 17.4
click at [867, 141] on p "Currency" at bounding box center [875, 136] width 51 height 17
click at [247, 39] on div "[PERSON_NAME]" at bounding box center [241, 33] width 97 height 18
click at [170, 29] on b "MT" at bounding box center [170, 32] width 17 height 12
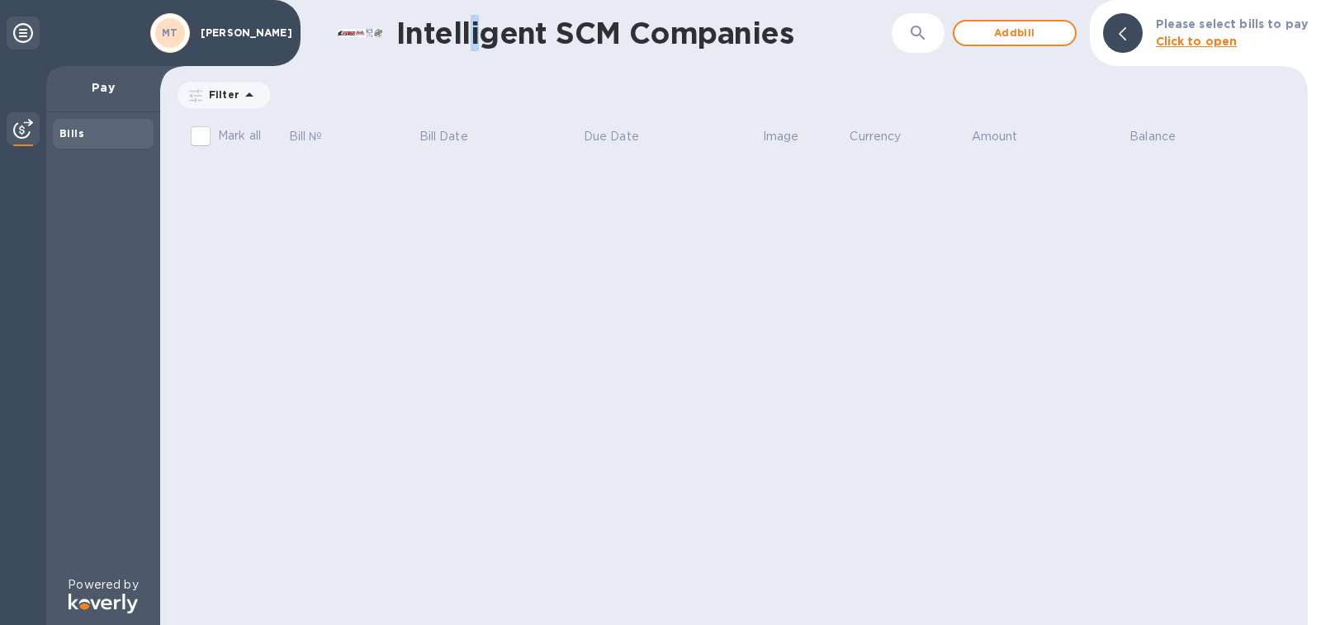
drag, startPoint x: 478, startPoint y: 33, endPoint x: 223, endPoint y: 59, distance: 256.4
click at [387, 33] on div "Intelligent SCM Companies" at bounding box center [614, 33] width 555 height 35
click at [98, 91] on p "Pay" at bounding box center [103, 87] width 88 height 17
click at [25, 35] on icon at bounding box center [23, 33] width 20 height 20
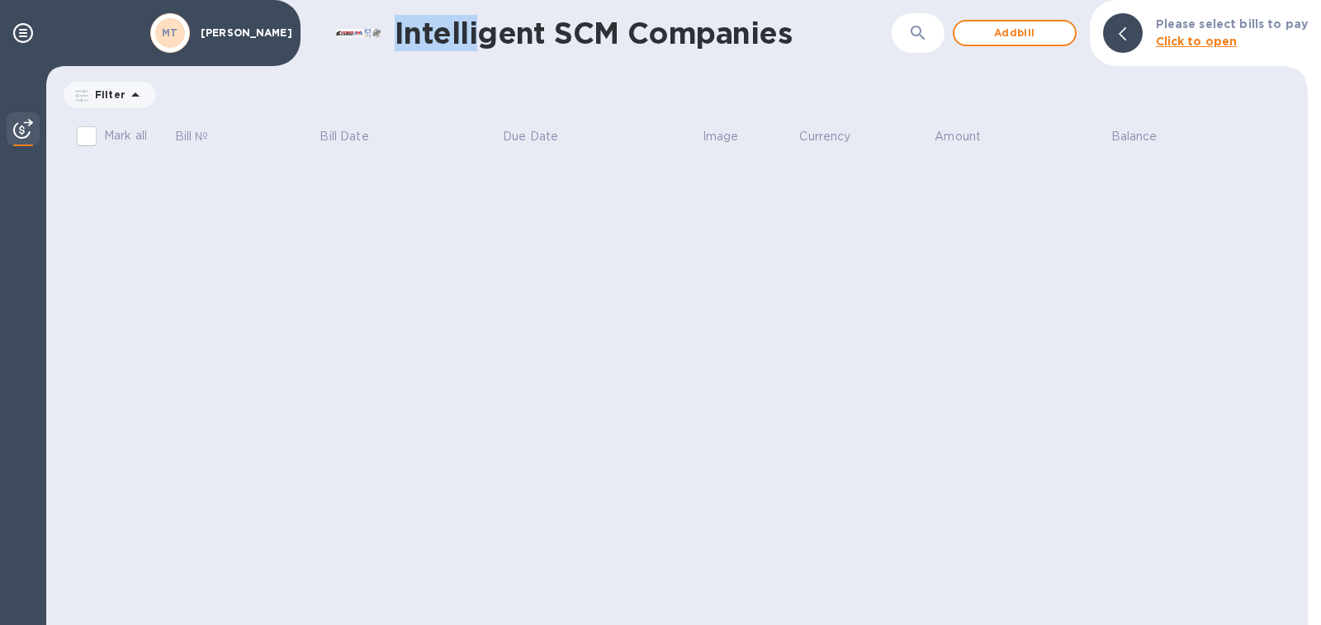
click at [88, 136] on input "Mark all" at bounding box center [86, 136] width 35 height 35
checkbox input "false"
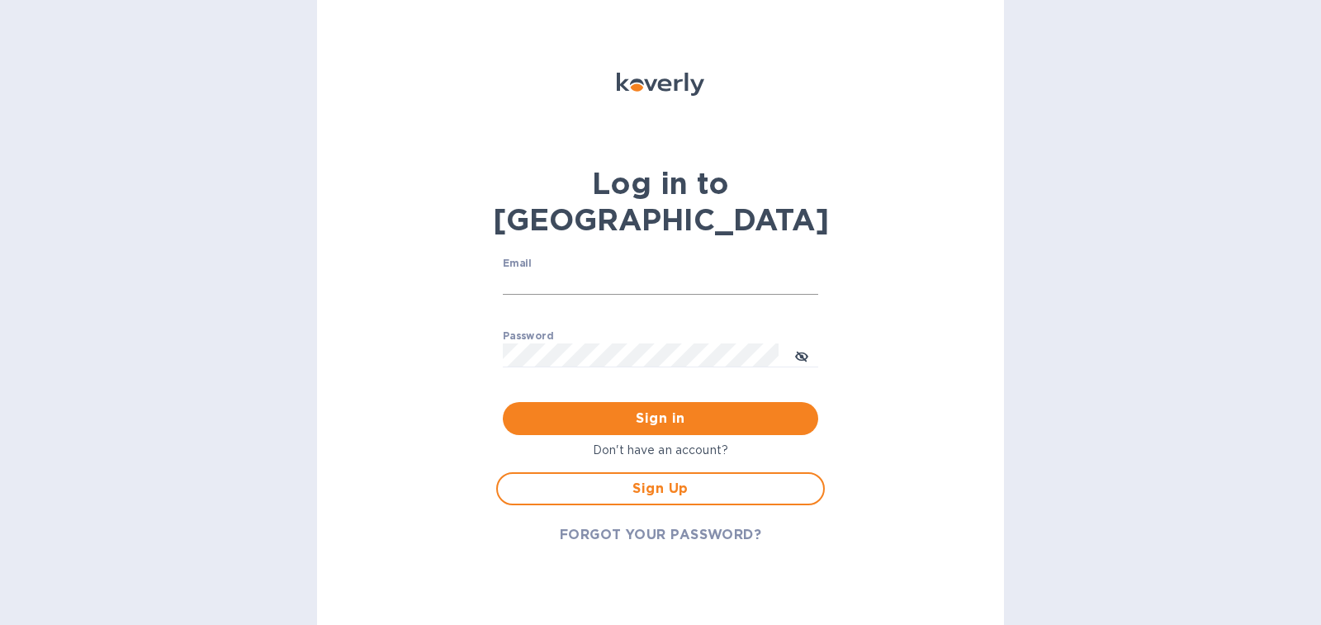
click at [525, 271] on input "Email" at bounding box center [660, 283] width 315 height 25
click at [651, 330] on div "Password ​" at bounding box center [660, 359] width 315 height 59
click at [651, 271] on input "teinesalafai@gmail.com" at bounding box center [660, 283] width 315 height 25
click at [487, 271] on div "Log in to Koverly Email teinesalafai@gmail.com ​ Password ​ Sign in Don't have …" at bounding box center [660, 312] width 687 height 625
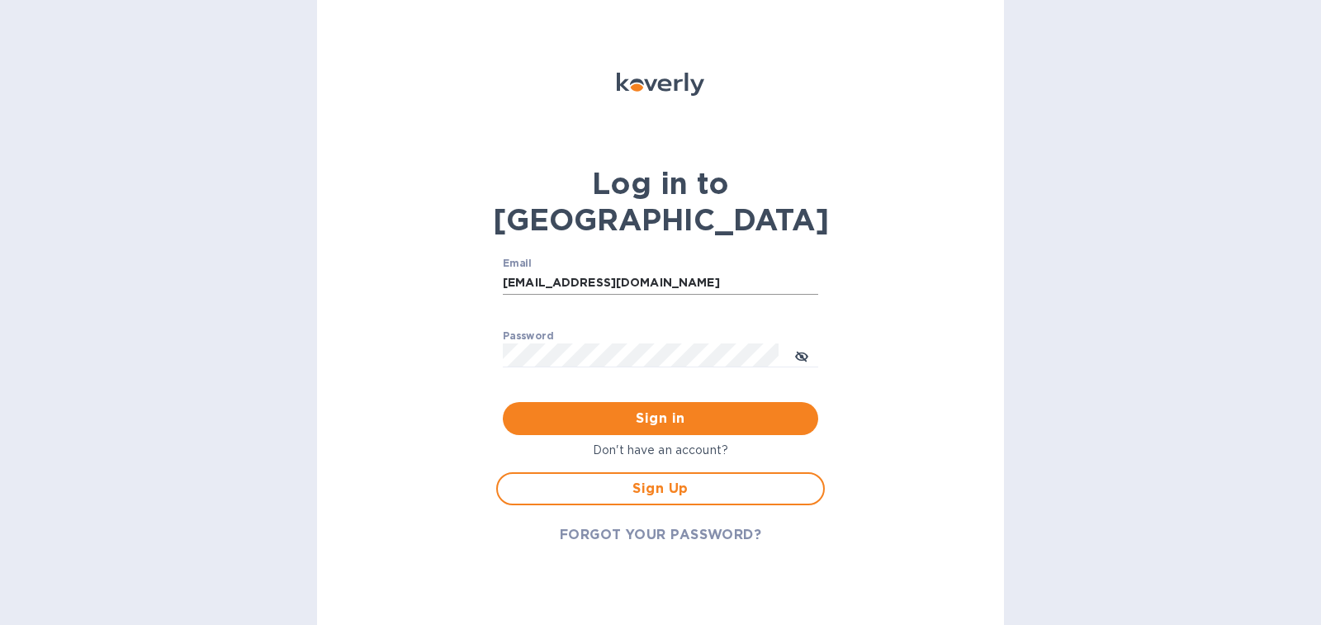
click at [551, 271] on input "teinesalafai@gmail.com" at bounding box center [660, 283] width 315 height 25
type input "m"
click at [553, 271] on input "Email" at bounding box center [660, 283] width 315 height 25
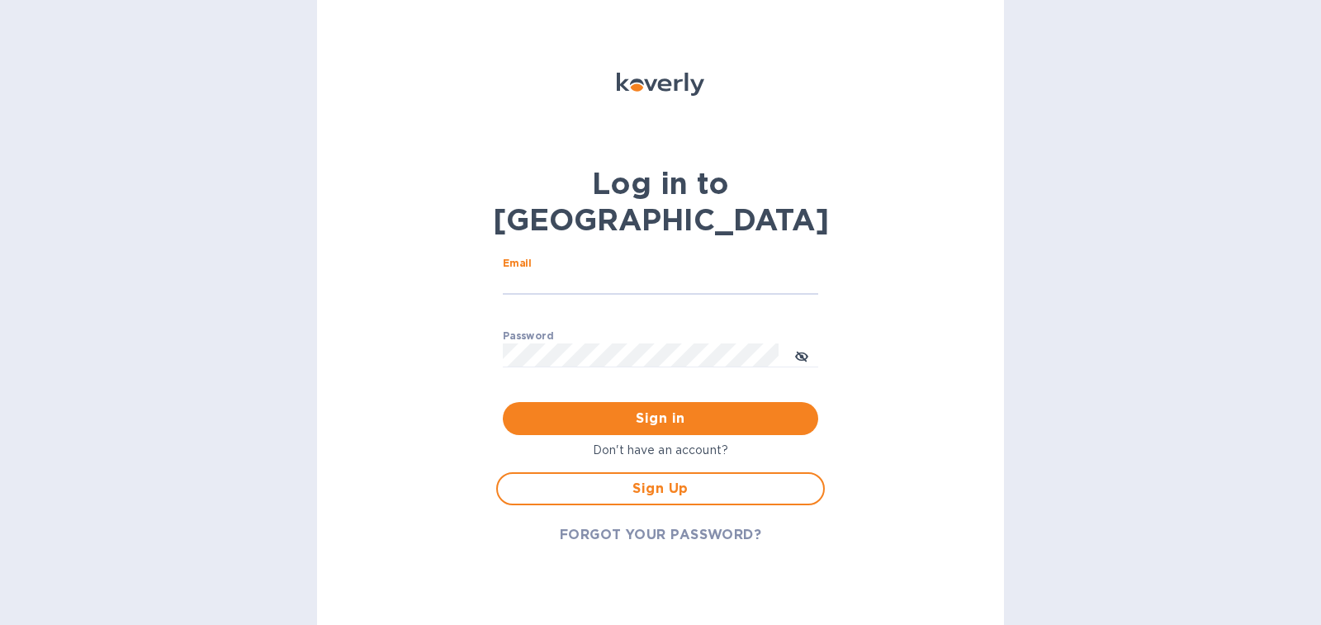
type input "[EMAIL_ADDRESS][DOMAIN_NAME]"
click at [628, 442] on p "Don't have an account?" at bounding box center [660, 450] width 329 height 17
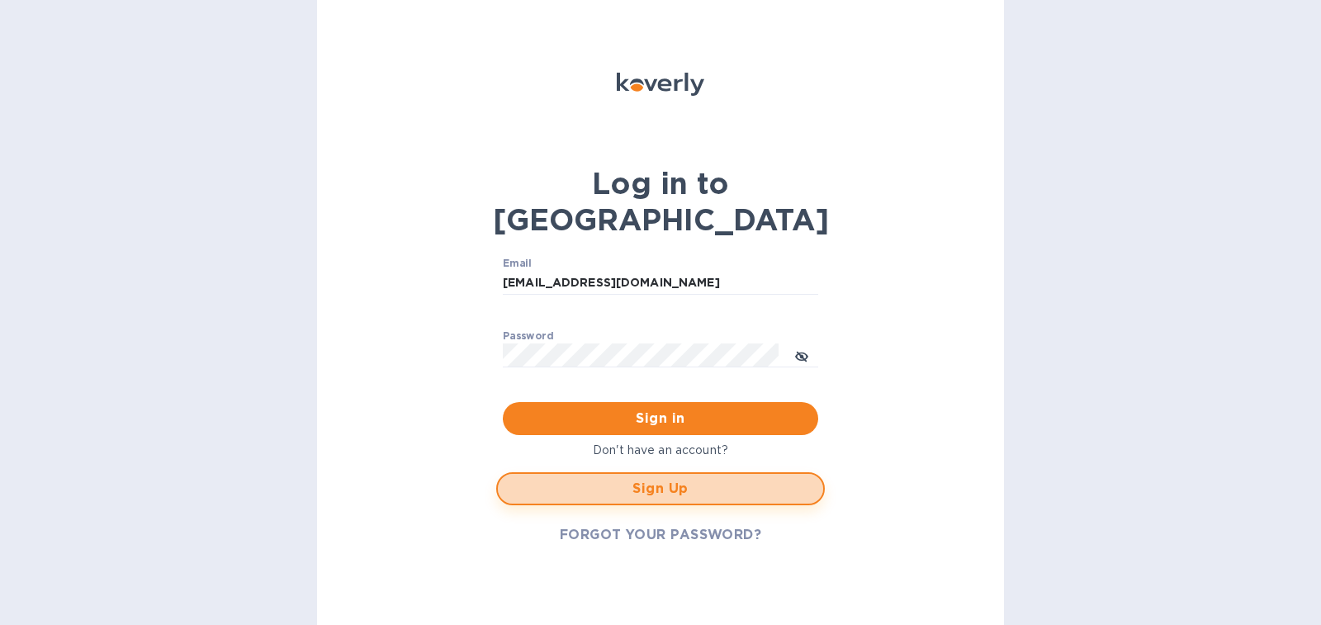
click at [659, 479] on span "Sign Up" at bounding box center [660, 489] width 299 height 20
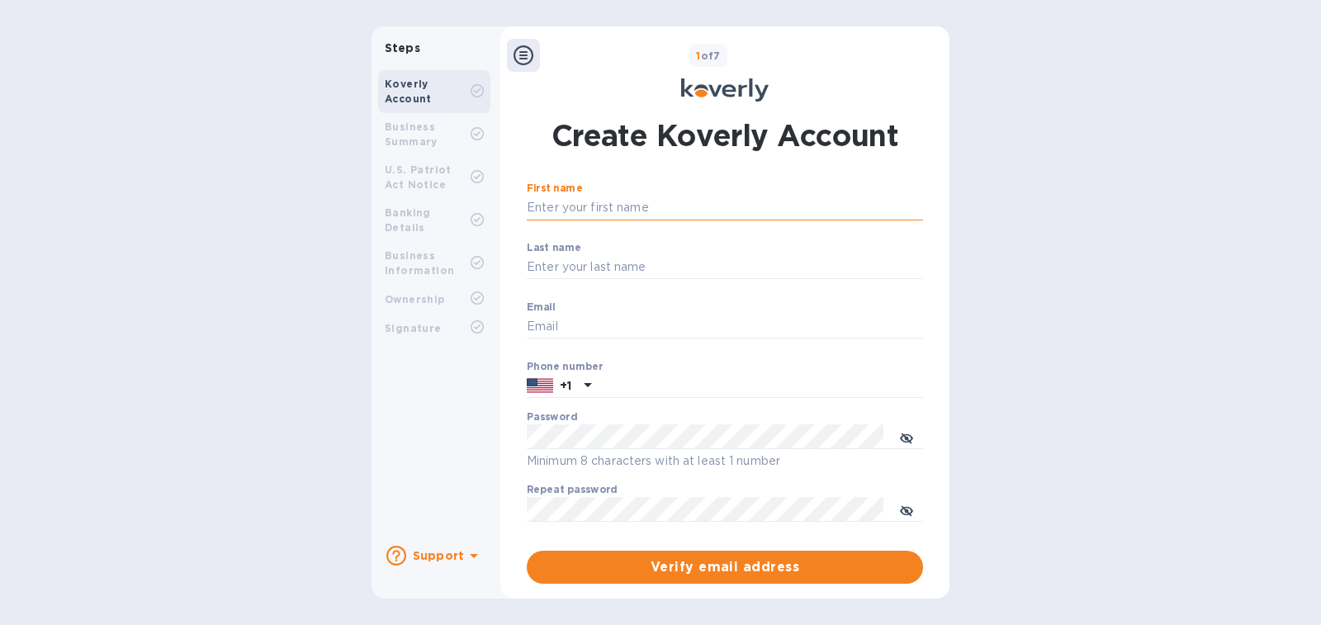
click at [595, 200] on input "First name" at bounding box center [725, 208] width 396 height 25
type input "Ruta J"
click at [571, 265] on input "Last name" at bounding box center [725, 267] width 396 height 25
type input "Tuifatu"
click at [565, 324] on input "Email" at bounding box center [725, 327] width 396 height 25
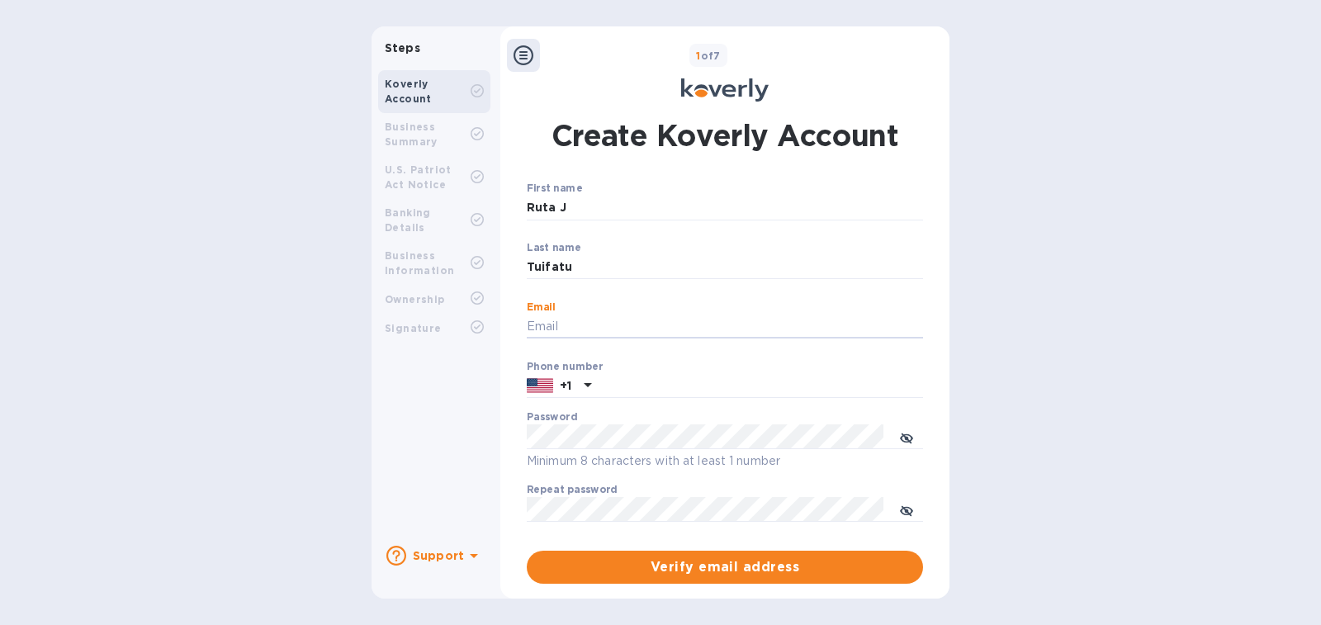
type input "[EMAIL_ADDRESS][DOMAIN_NAME]"
click at [632, 393] on input "text" at bounding box center [760, 386] width 325 height 25
click at [551, 390] on div at bounding box center [539, 385] width 33 height 25
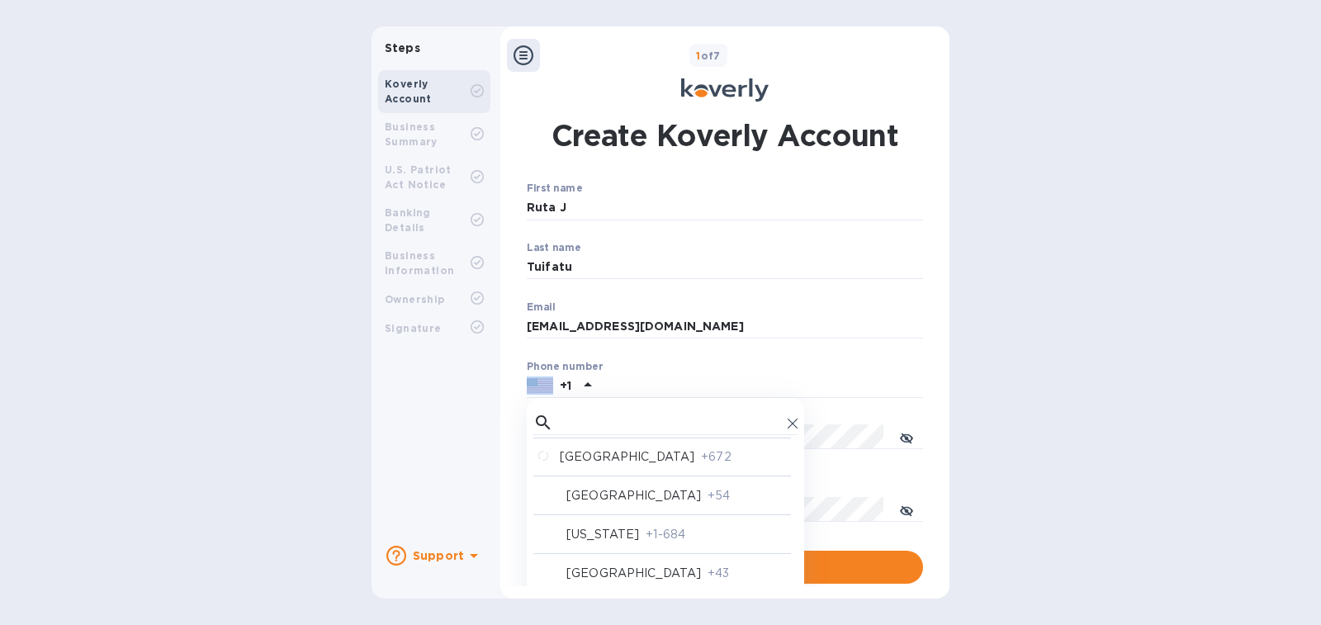
scroll to position [413, 0]
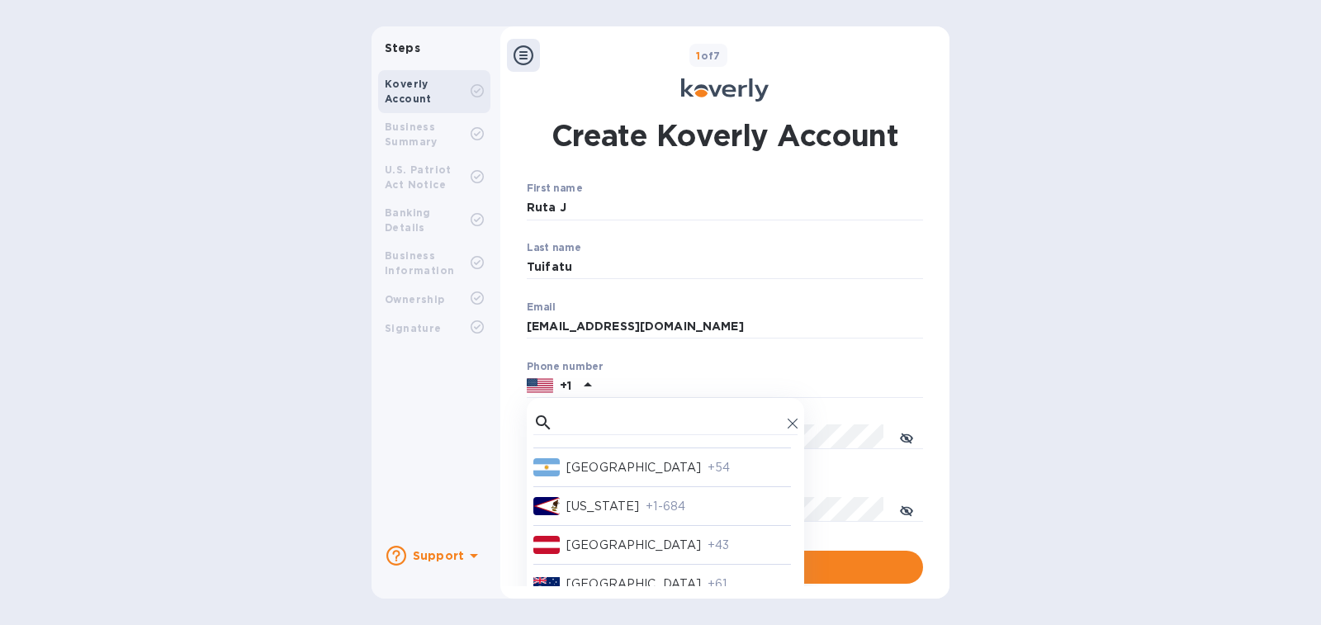
click at [639, 504] on p "[US_STATE]" at bounding box center [602, 506] width 73 height 17
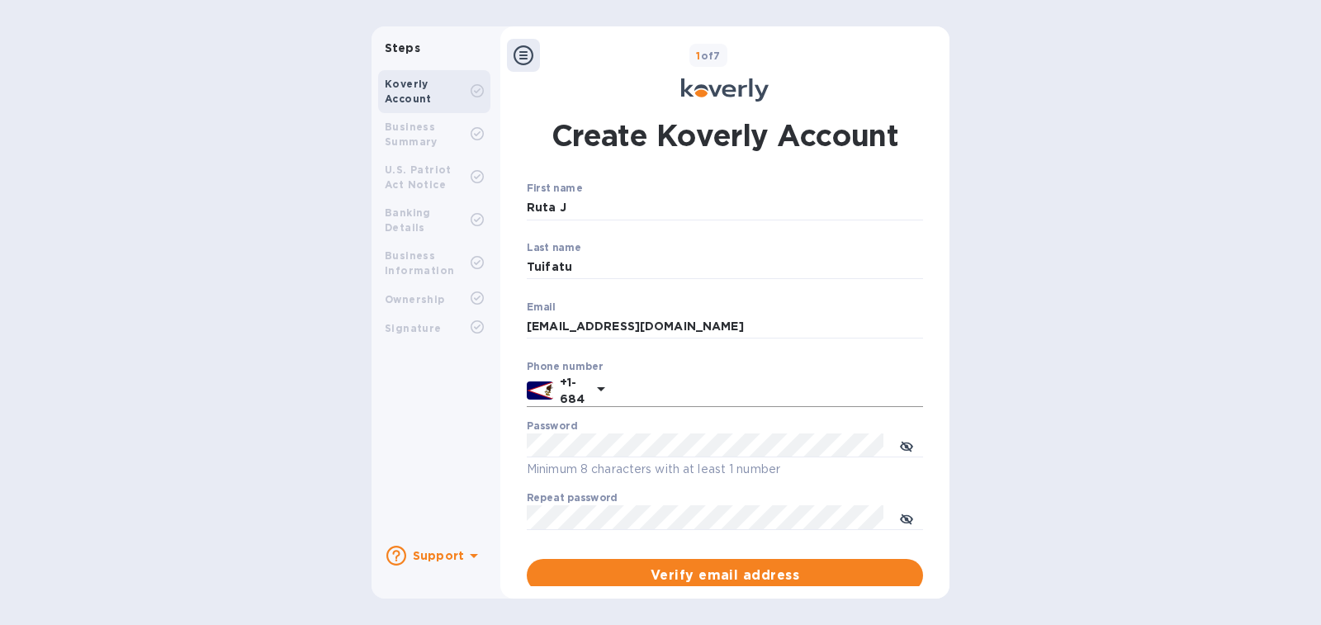
click at [644, 402] on input "text" at bounding box center [767, 390] width 312 height 25
type input "2546477"
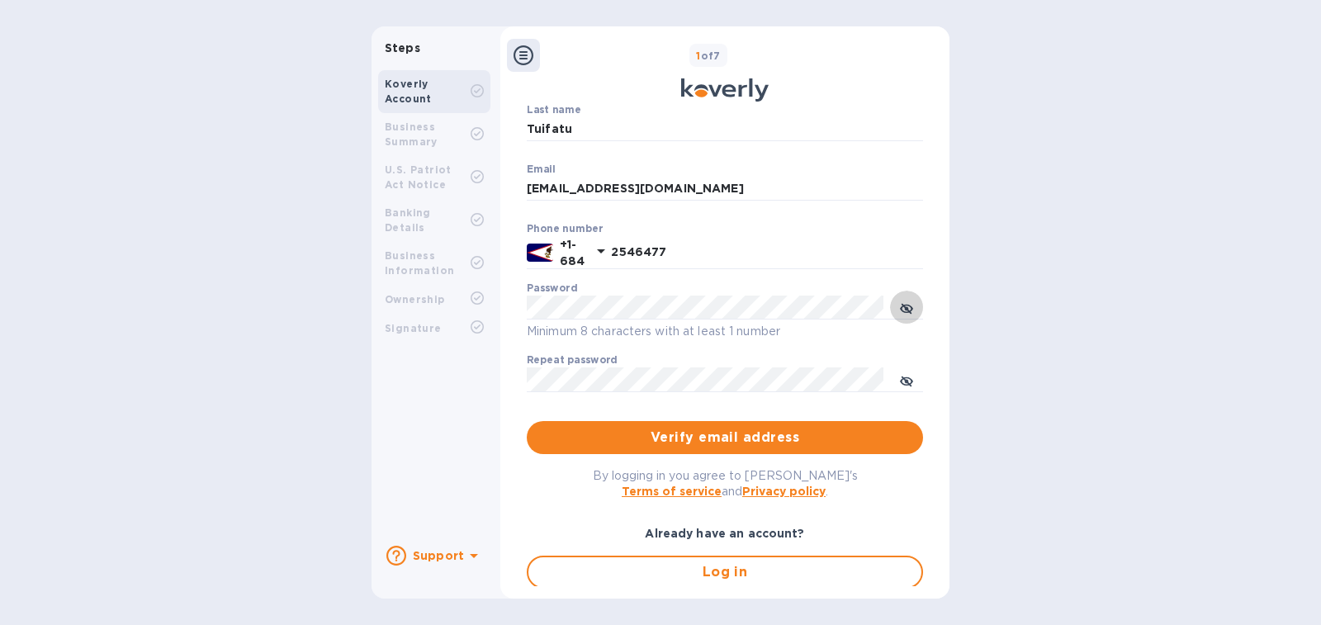
scroll to position [165, 0]
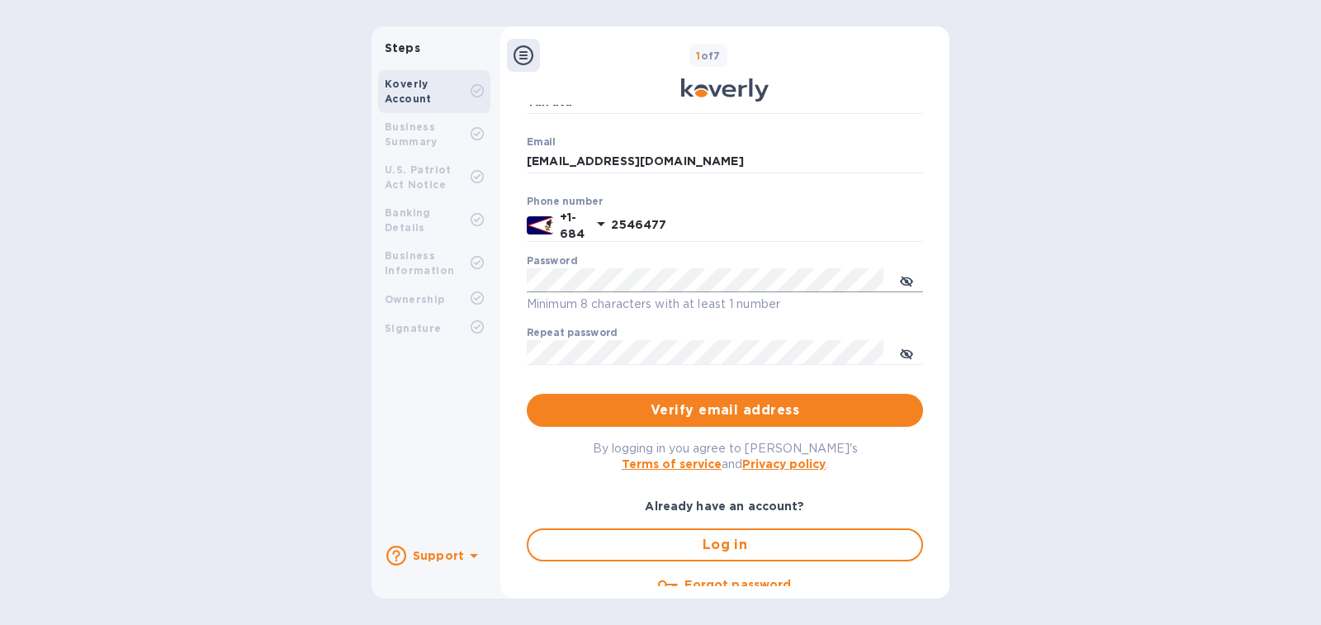
click at [900, 280] on icon "toggle password visibility" at bounding box center [906, 281] width 13 height 13
click at [906, 353] on icon "toggle password visibility" at bounding box center [906, 354] width 13 height 13
click at [763, 404] on span "Verify email address" at bounding box center [725, 410] width 370 height 20
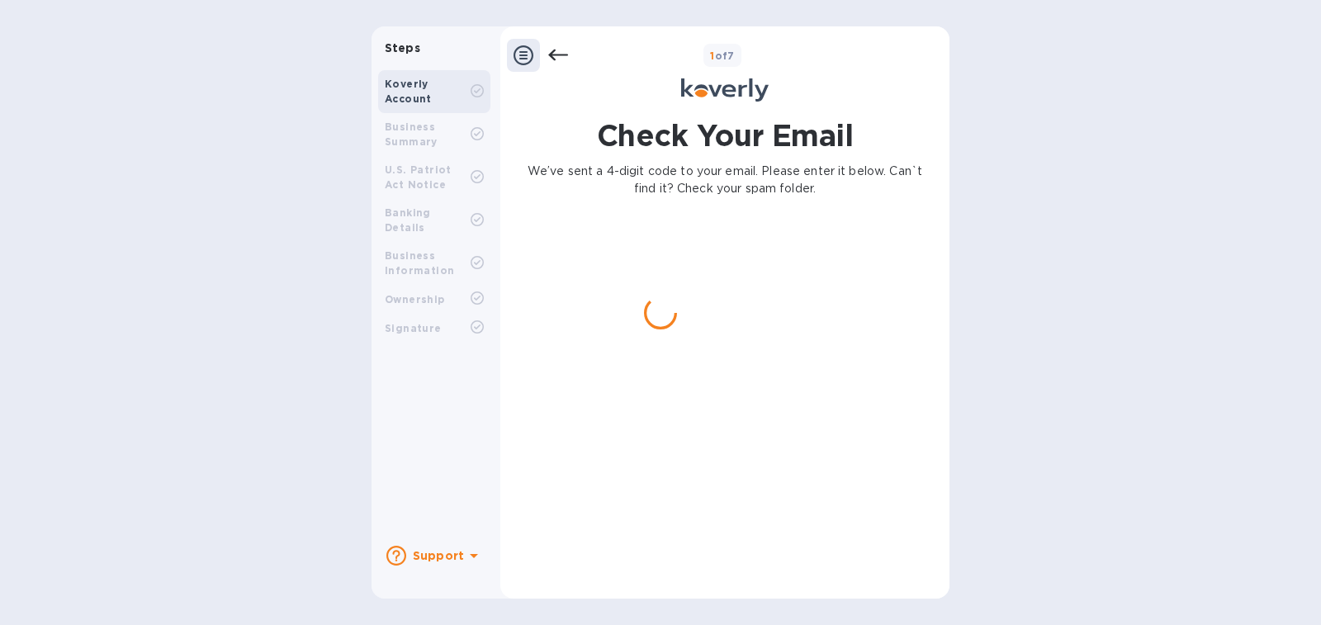
scroll to position [0, 0]
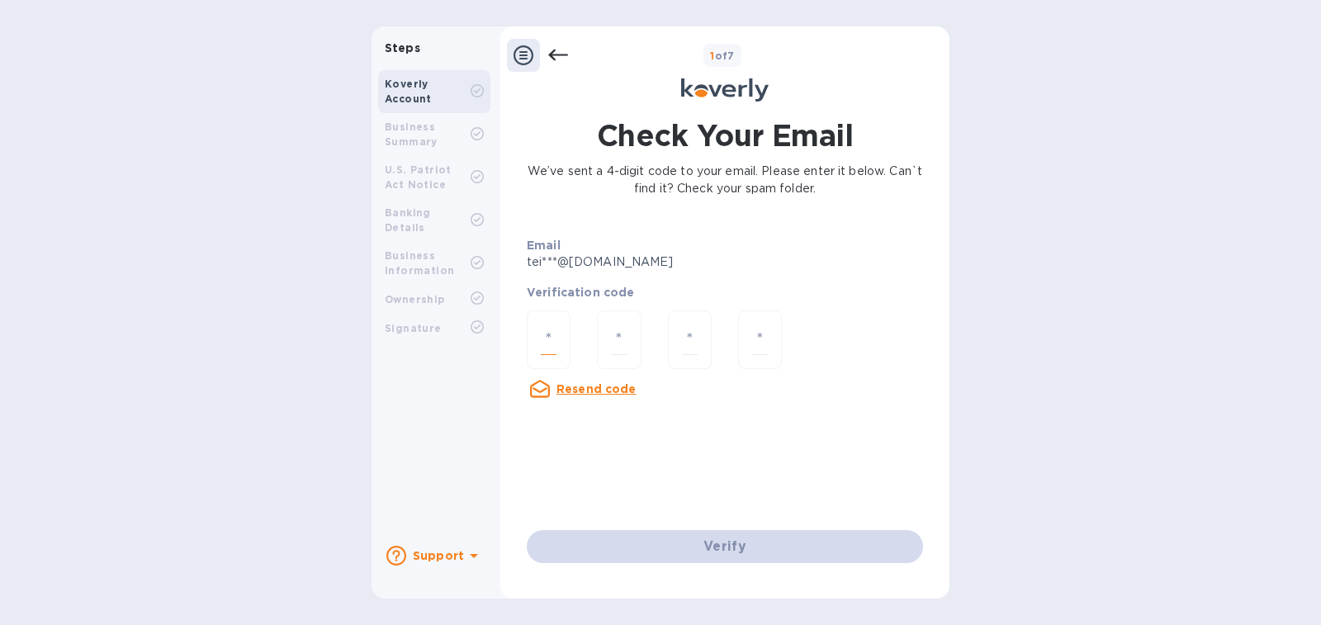
click at [554, 331] on input "number" at bounding box center [549, 339] width 16 height 31
paste input "5"
type input "5"
type input "7"
type input "8"
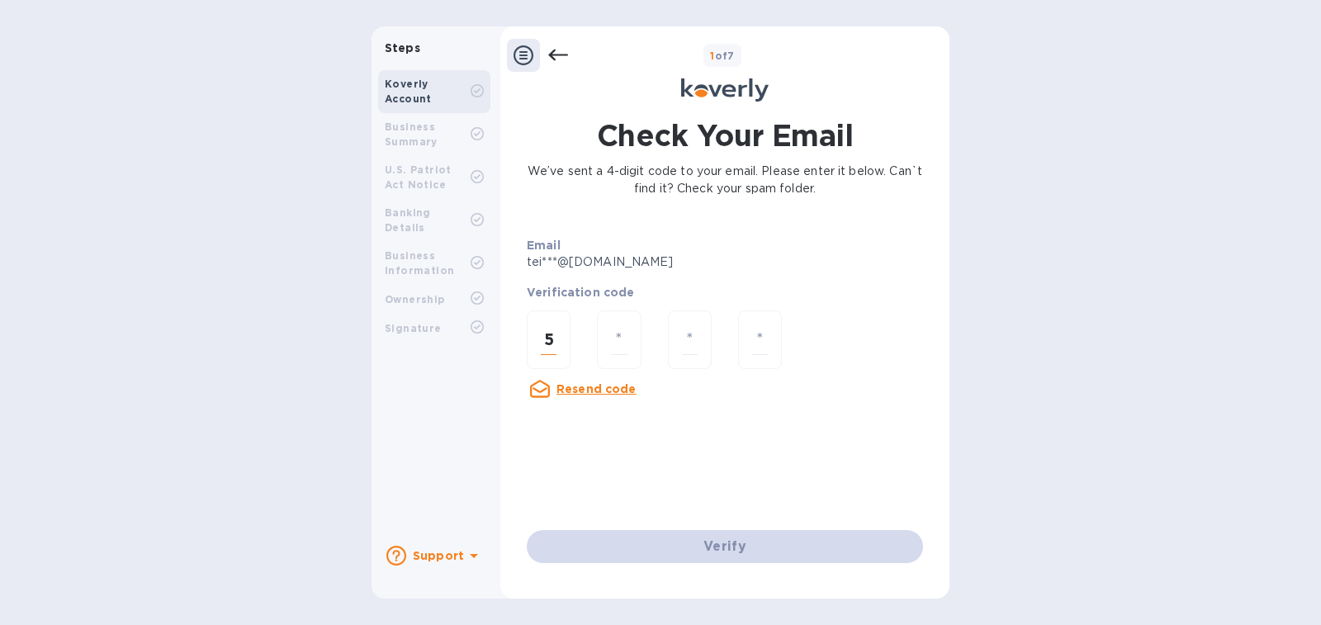
type input "7"
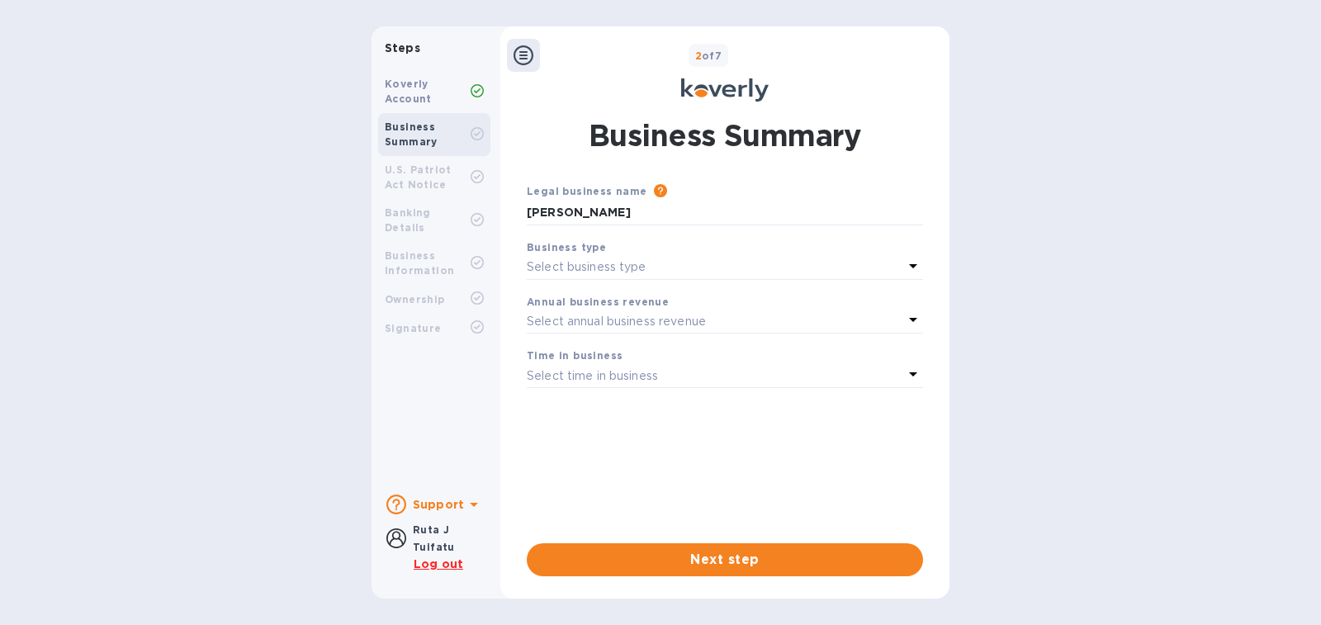
click at [580, 258] on p "Select business type" at bounding box center [587, 266] width 120 height 17
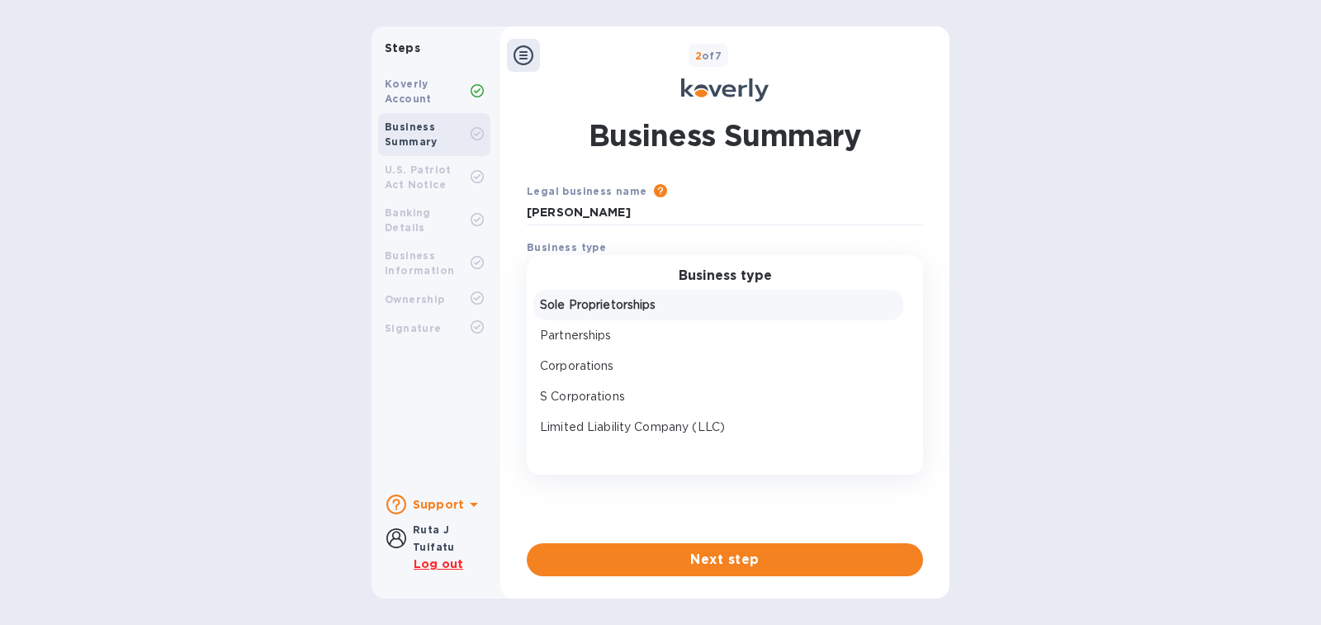
scroll to position [25, 0]
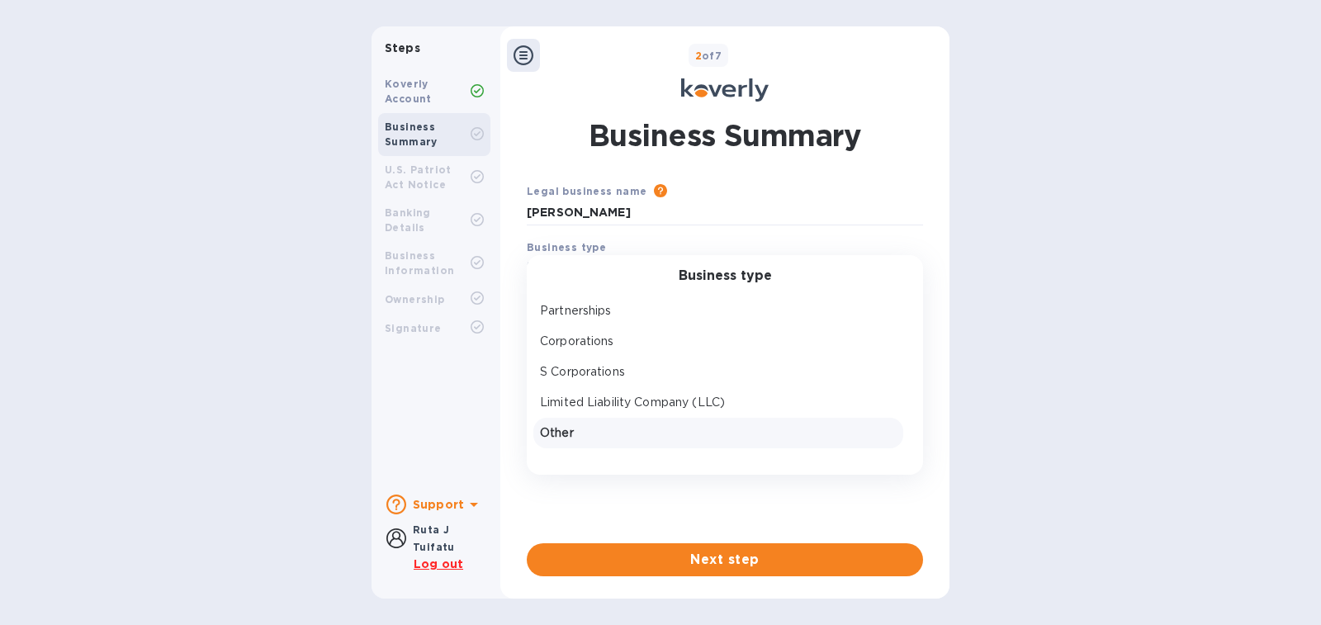
click at [566, 424] on p "Other" at bounding box center [718, 432] width 357 height 17
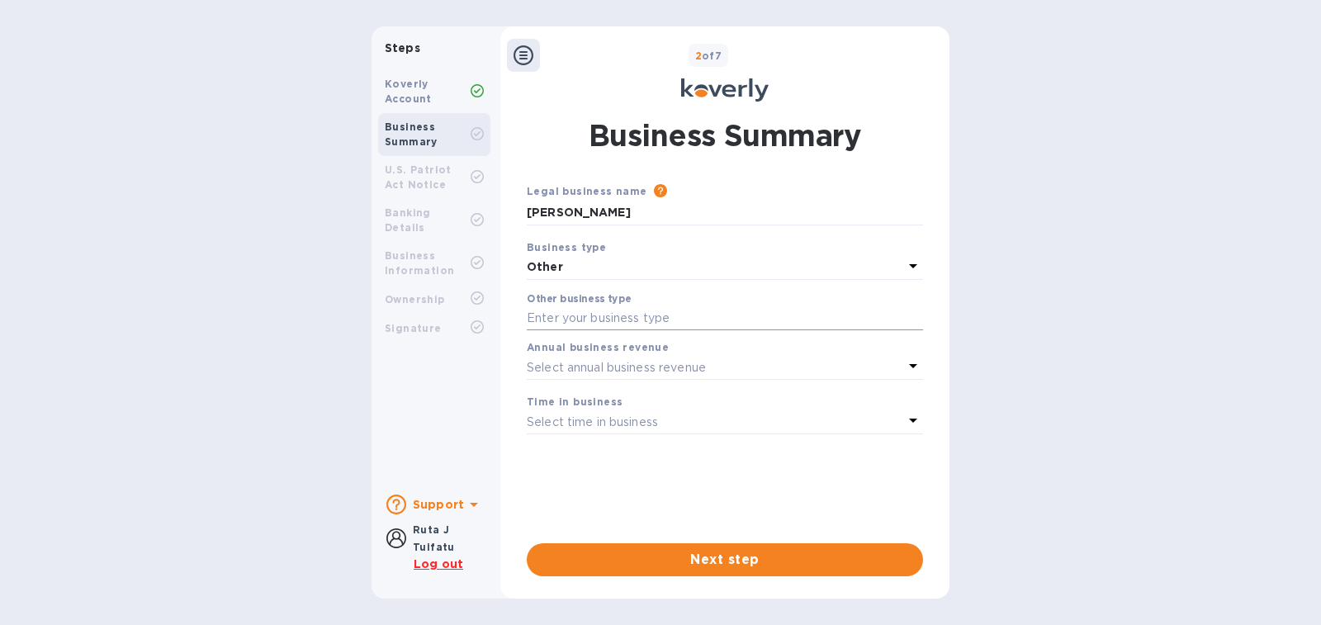
click at [568, 309] on input "text" at bounding box center [725, 318] width 396 height 25
click at [641, 315] on input "text" at bounding box center [725, 318] width 396 height 25
type input "P"
type input "For Personal"
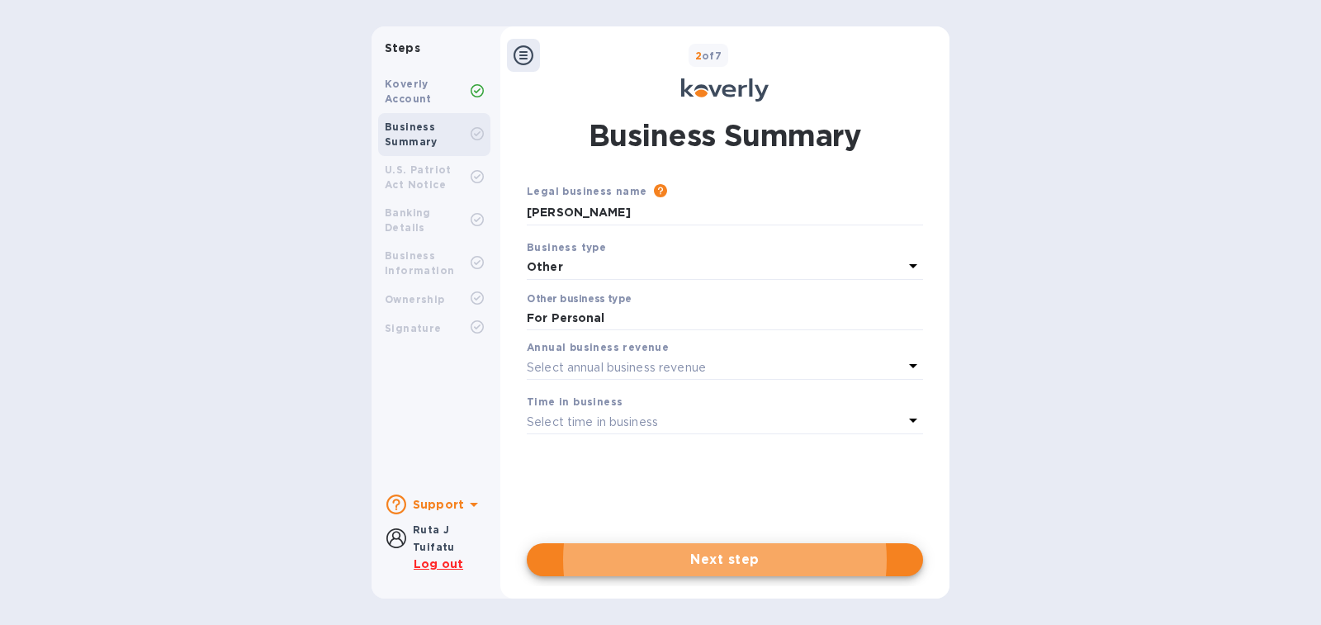
click at [619, 361] on p "Select annual business revenue" at bounding box center [616, 367] width 179 height 17
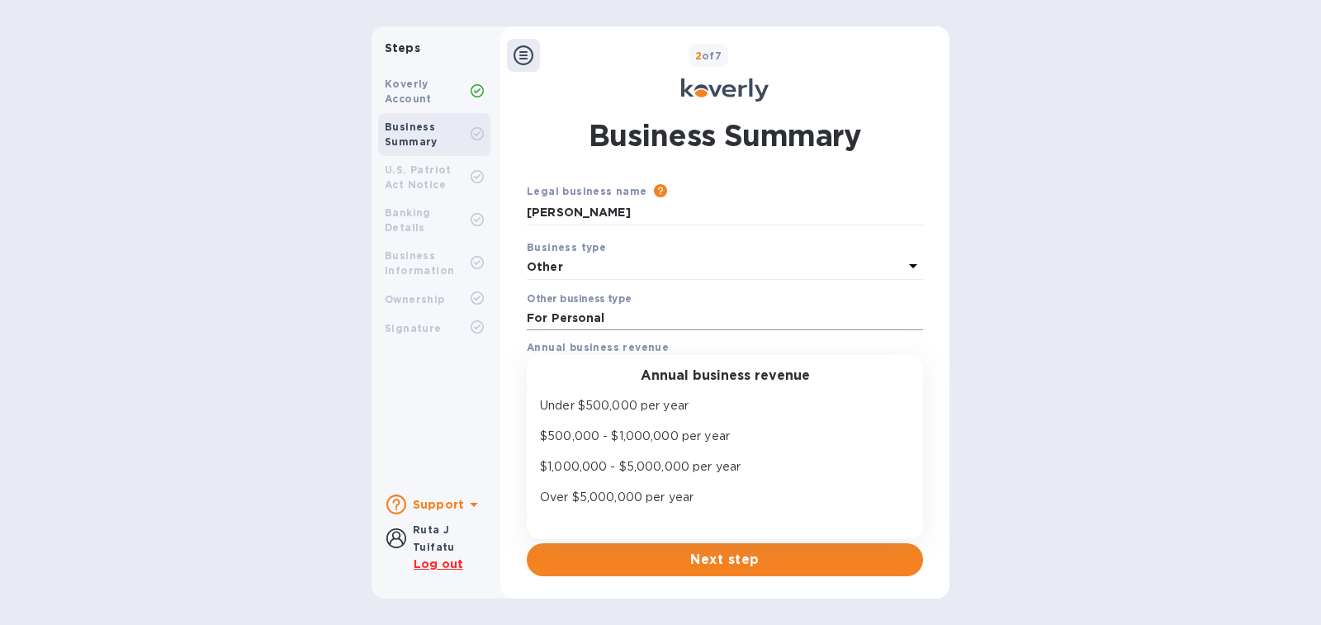
click at [628, 316] on input "For Personal" at bounding box center [725, 318] width 396 height 25
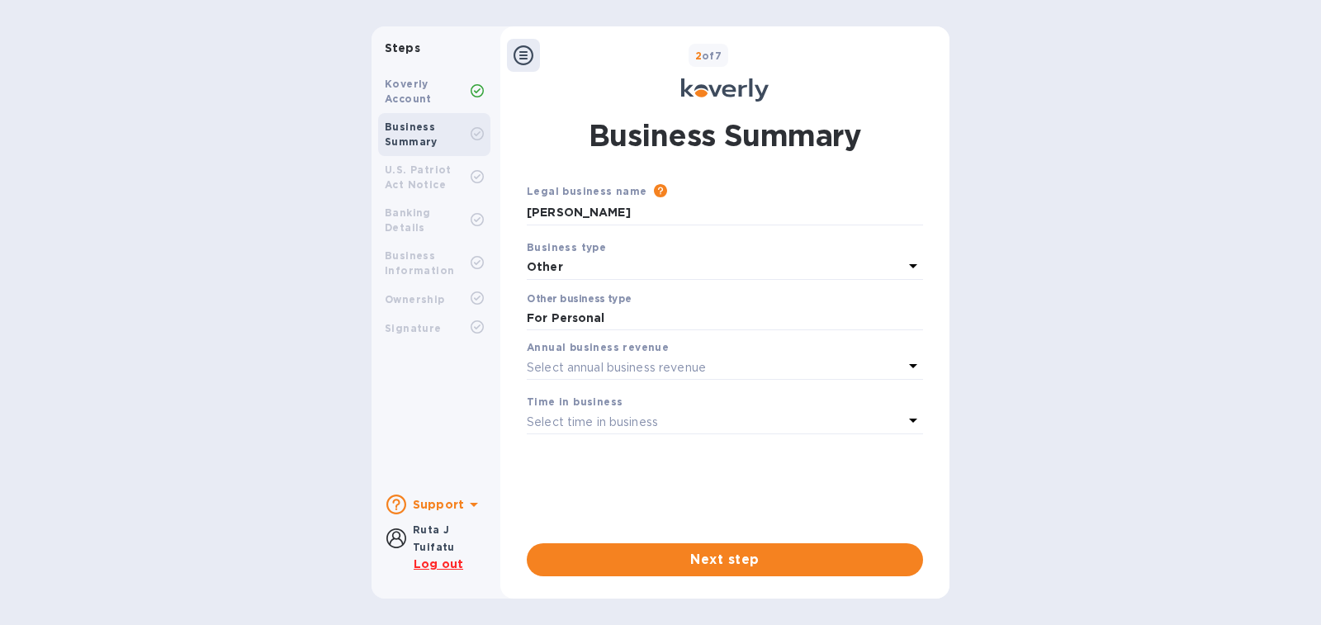
click at [875, 365] on div "Select annual business revenue" at bounding box center [715, 367] width 376 height 23
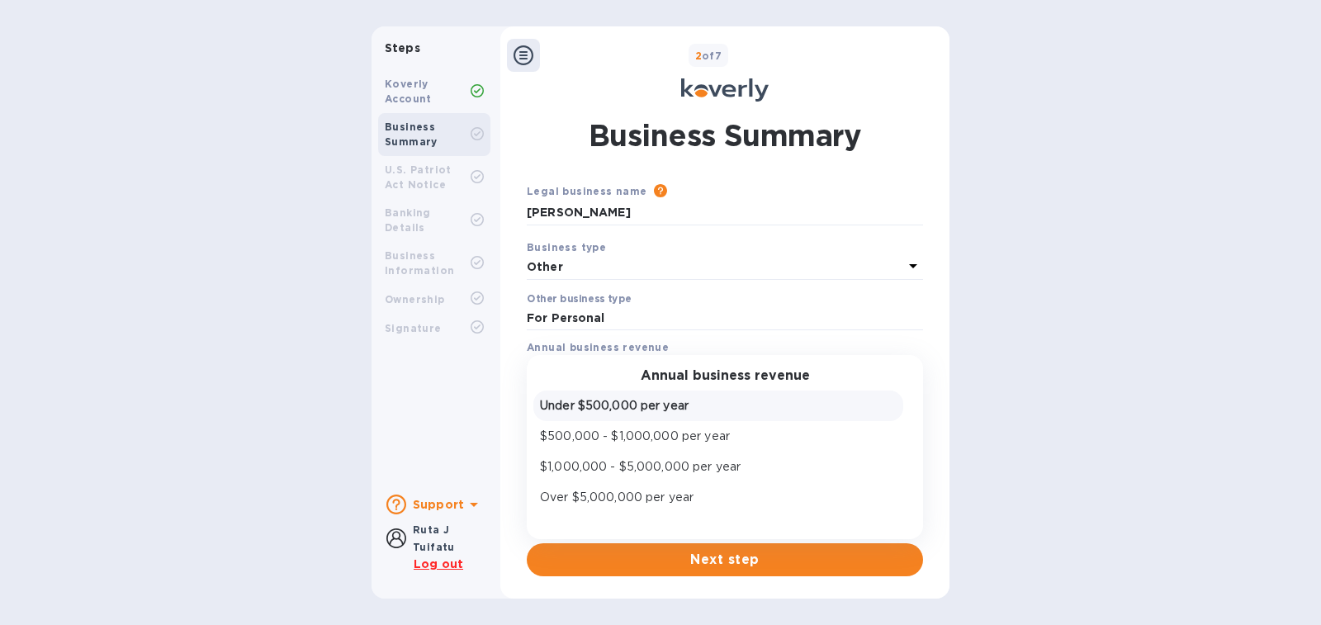
click at [552, 402] on p "Under $500,000 per year" at bounding box center [718, 405] width 357 height 17
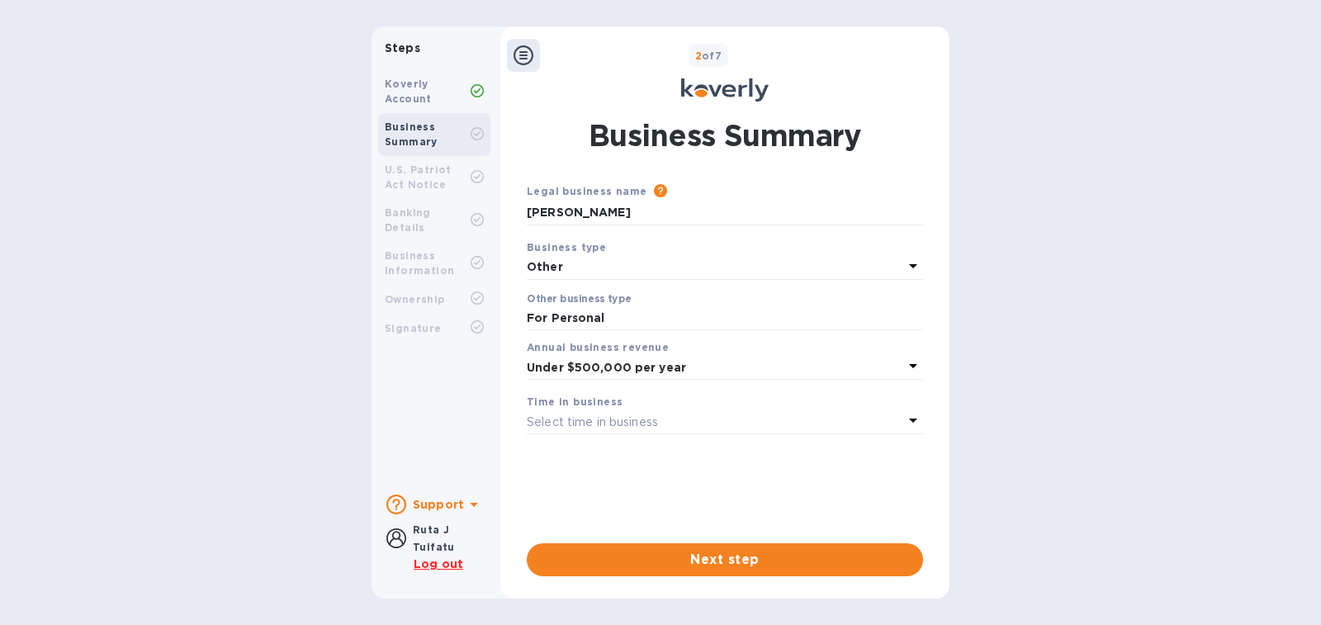
click at [575, 418] on p "Select time in business" at bounding box center [592, 422] width 131 height 17
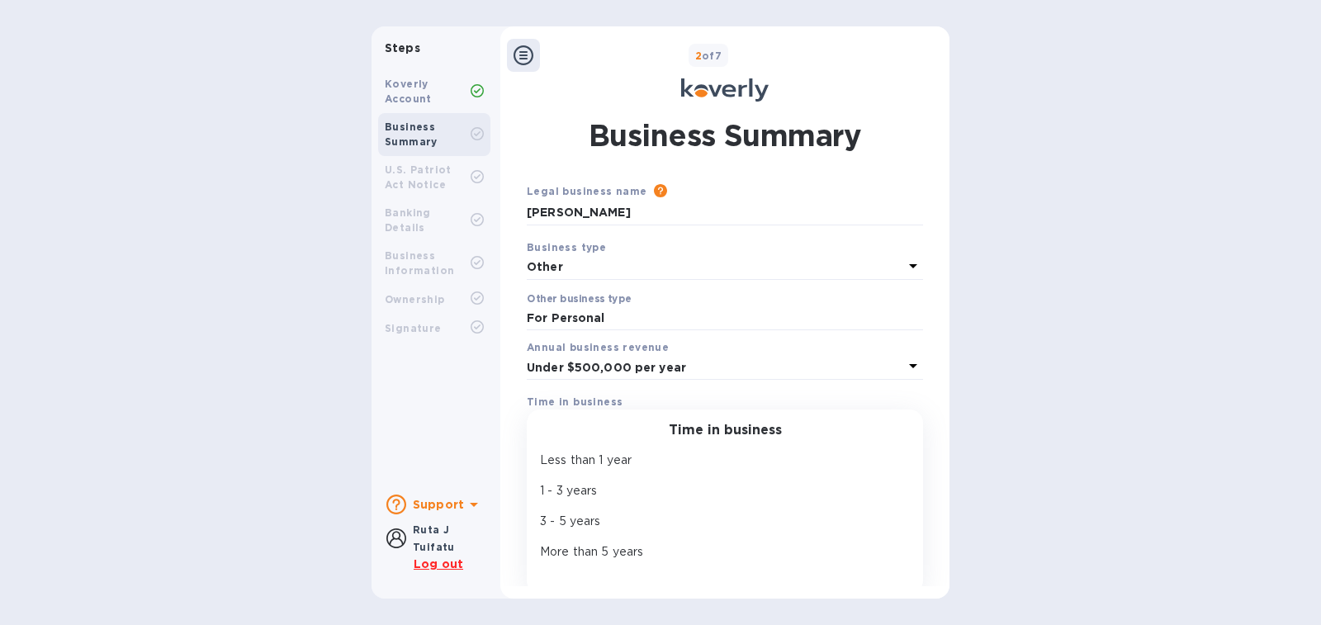
click at [621, 365] on b "Under $500,000 per year" at bounding box center [606, 367] width 159 height 13
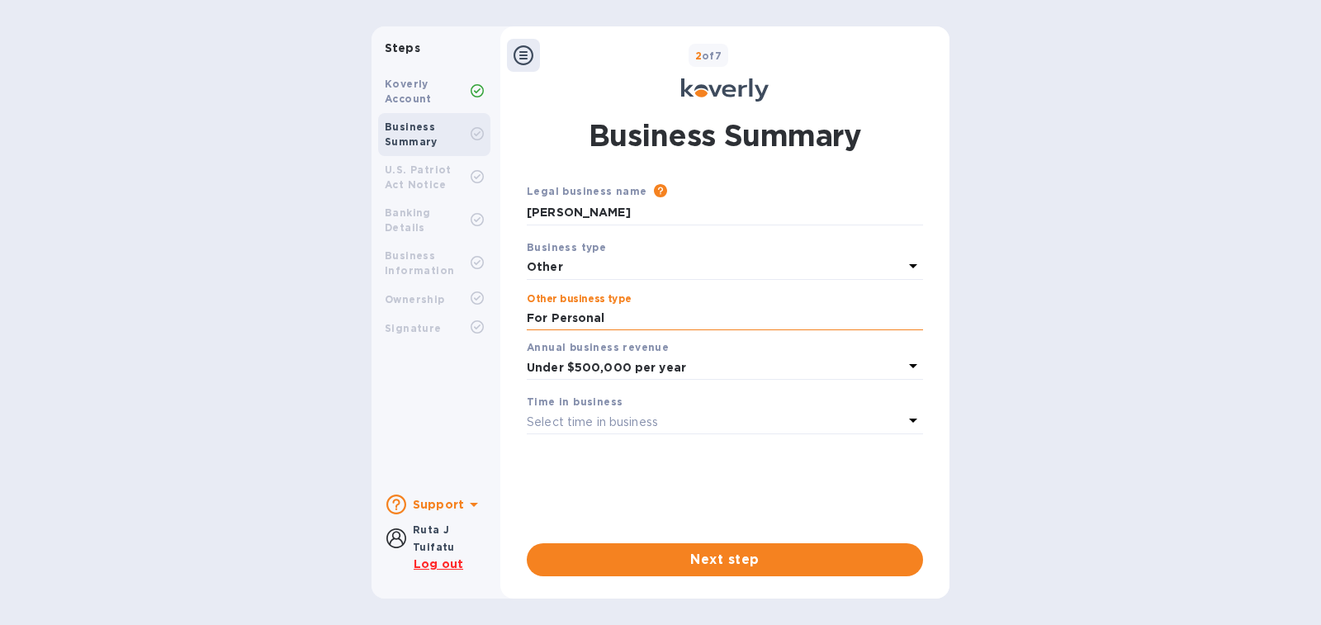
click at [784, 310] on input "For Personal" at bounding box center [725, 318] width 396 height 25
click at [597, 261] on p "Other" at bounding box center [715, 266] width 376 height 17
click at [958, 266] on div "Steps Koverly Account Business Summary U.S. Patriot Act Notice Banking Details …" at bounding box center [660, 312] width 1321 height 572
click at [589, 407] on b "Time in business" at bounding box center [575, 401] width 96 height 12
click at [582, 414] on p "Select time in business" at bounding box center [592, 422] width 131 height 17
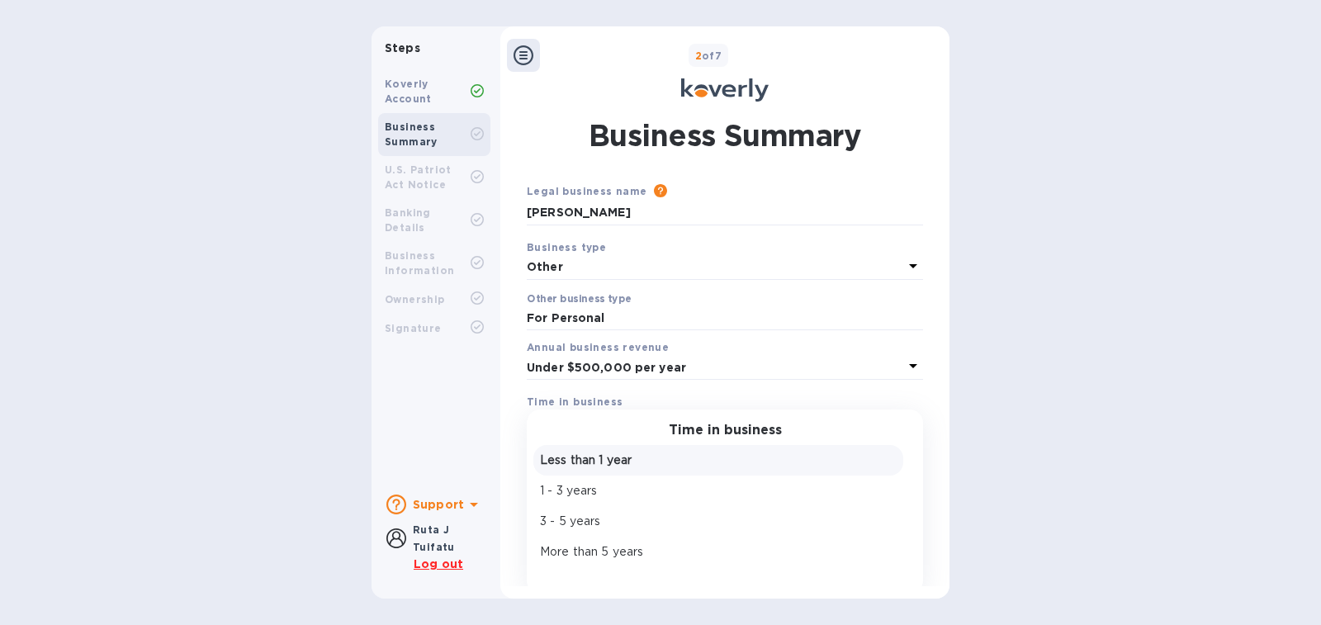
click at [568, 456] on p "Less than 1 year" at bounding box center [718, 460] width 357 height 17
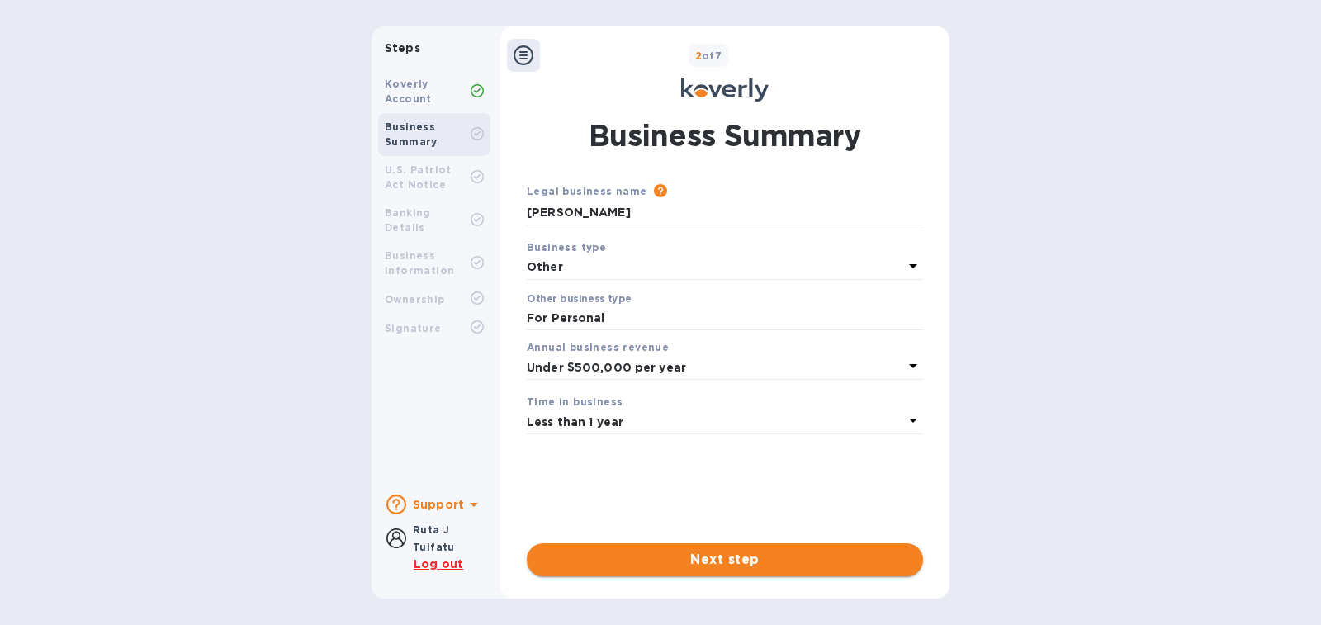
click at [632, 563] on span "Next step" at bounding box center [725, 560] width 370 height 20
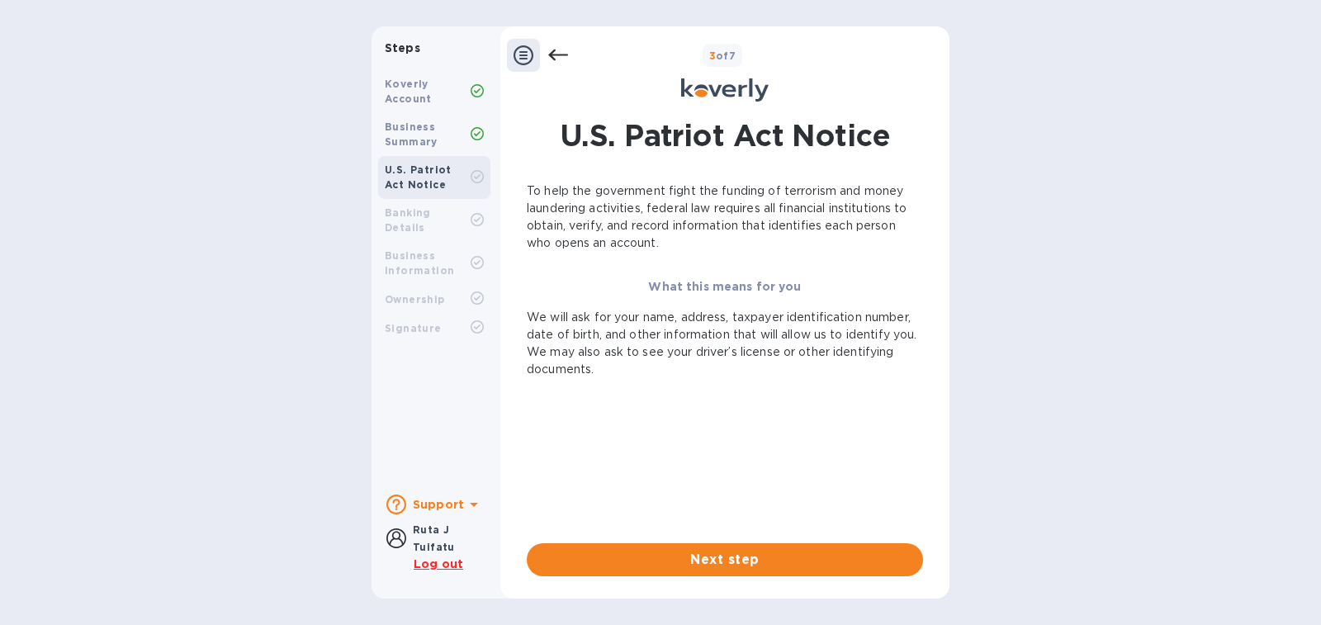
click at [566, 54] on icon at bounding box center [558, 55] width 20 height 20
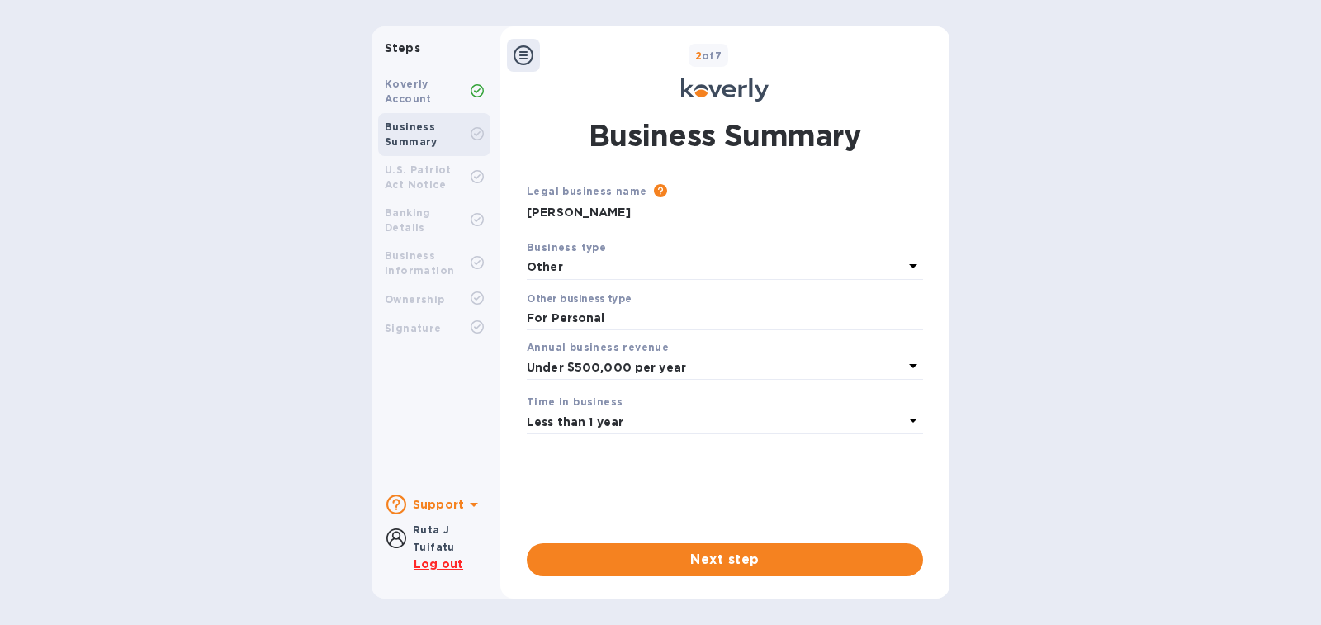
click at [519, 57] on icon at bounding box center [523, 55] width 20 height 20
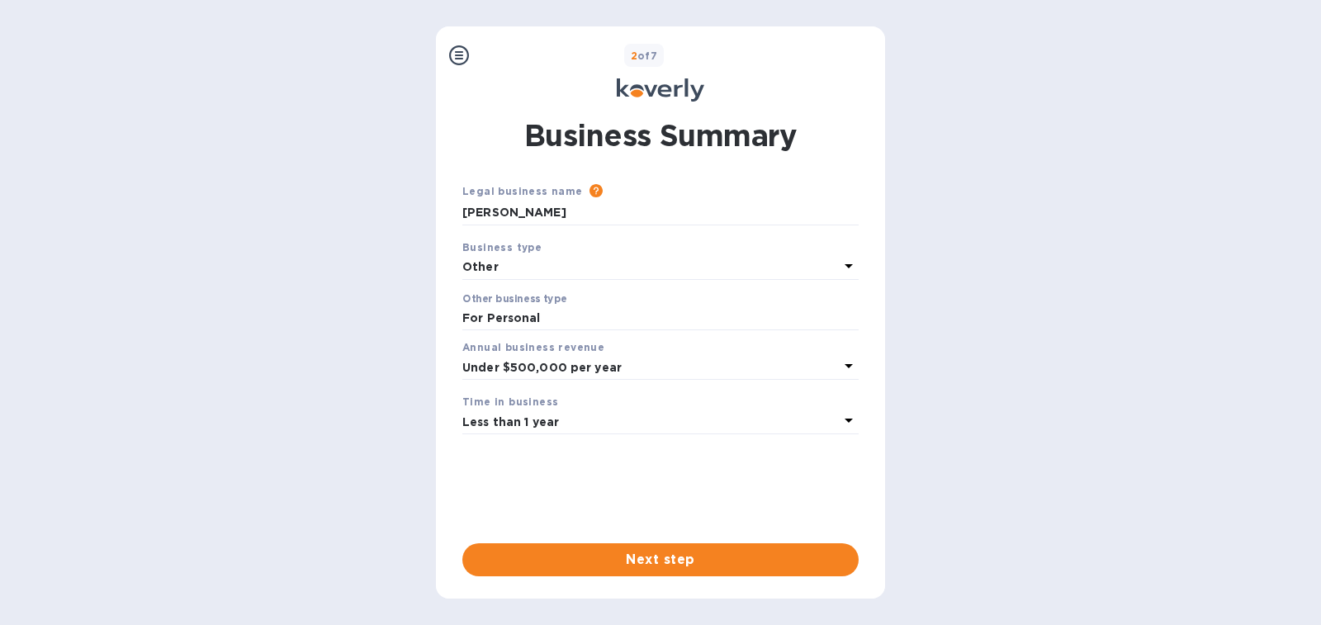
click at [452, 47] on icon at bounding box center [459, 55] width 20 height 20
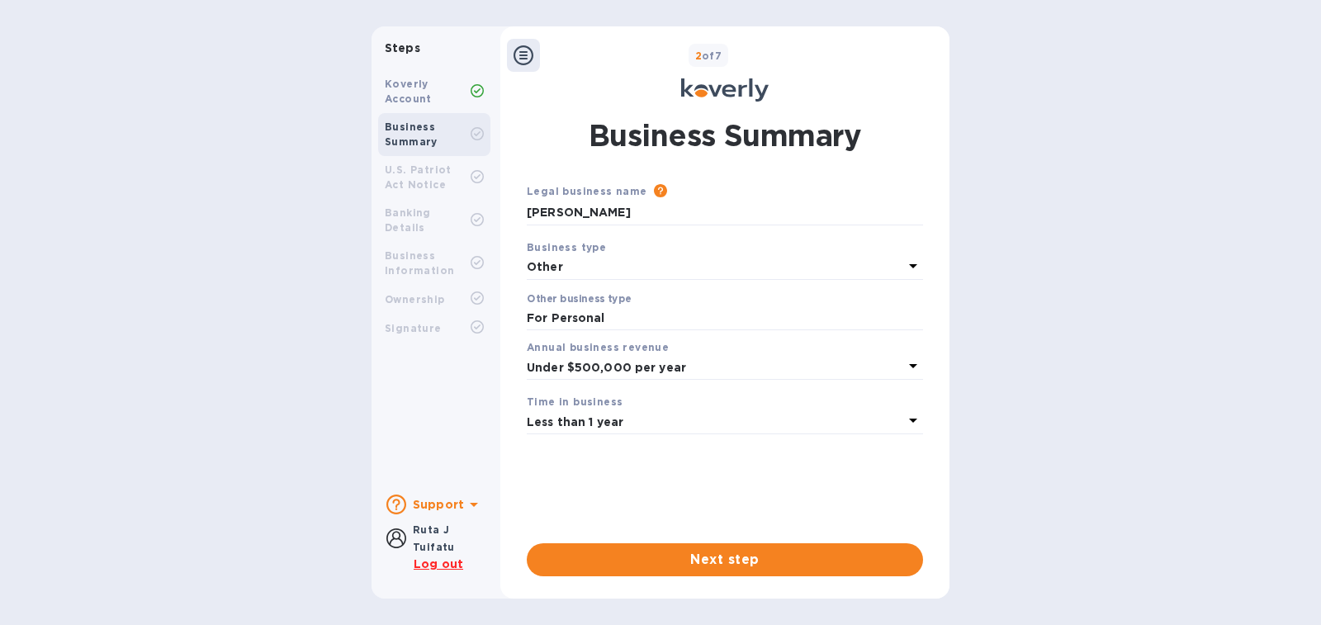
click at [451, 88] on div "Koverly Account" at bounding box center [428, 92] width 86 height 30
click at [470, 92] on div "Koverly Account" at bounding box center [428, 92] width 86 height 30
click at [470, 93] on div "Koverly Account" at bounding box center [428, 92] width 86 height 30
click at [453, 152] on div "Business Summary" at bounding box center [434, 134] width 112 height 43
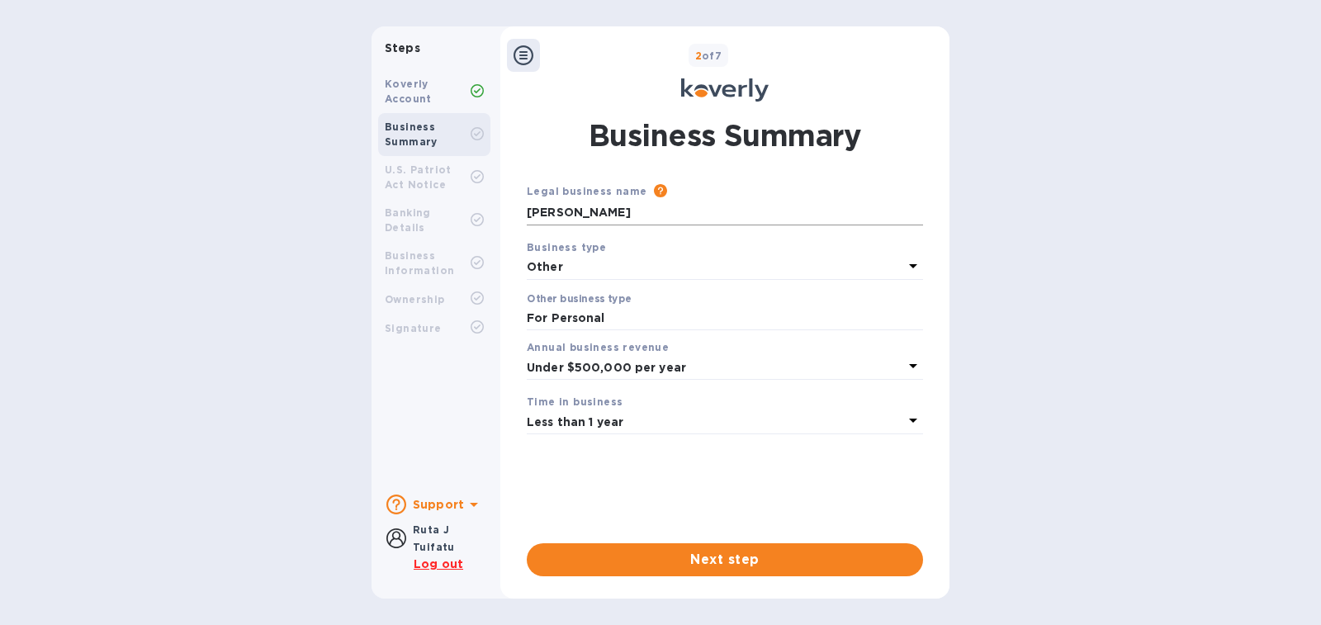
click at [662, 215] on input "[PERSON_NAME]" at bounding box center [725, 213] width 396 height 25
click at [465, 505] on icon at bounding box center [474, 505] width 20 height 20
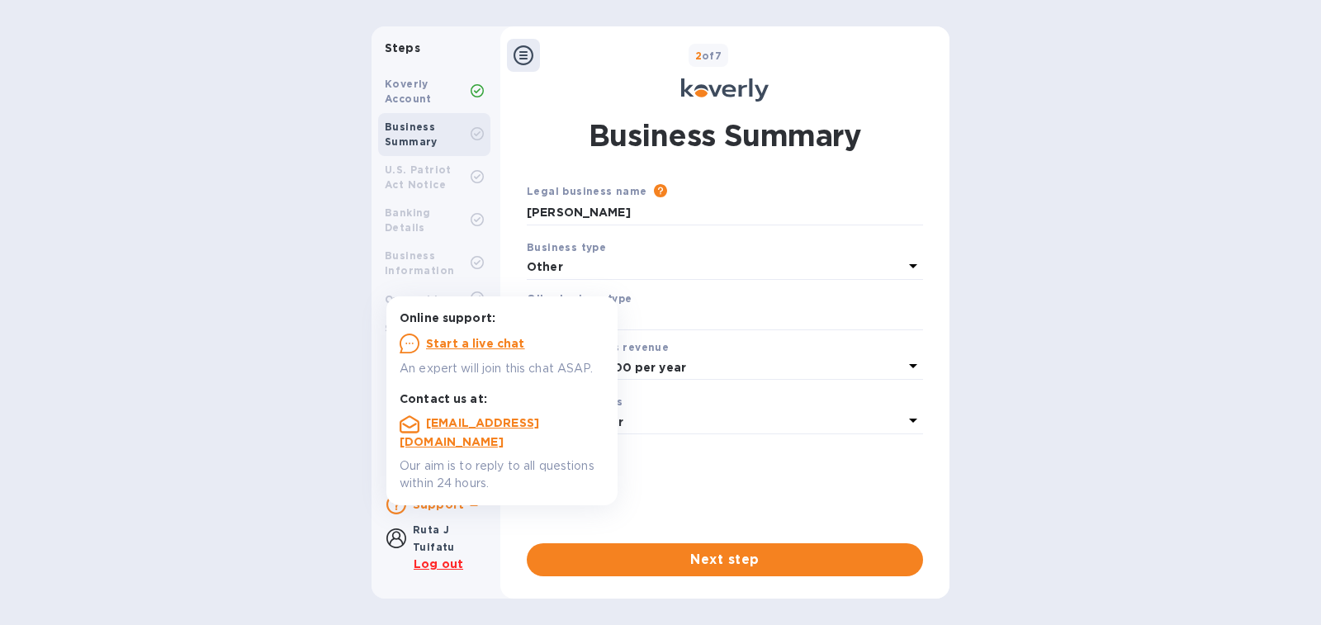
click at [418, 537] on div "Ruta J Tuifatu" at bounding box center [434, 538] width 42 height 35
click at [727, 374] on p "Under $500,000 per year" at bounding box center [715, 367] width 376 height 17
click at [1052, 169] on div "Steps Koverly Account Business Summary U.S. Patriot Act Notice Banking Details …" at bounding box center [660, 312] width 1321 height 572
